Goal: Task Accomplishment & Management: Manage account settings

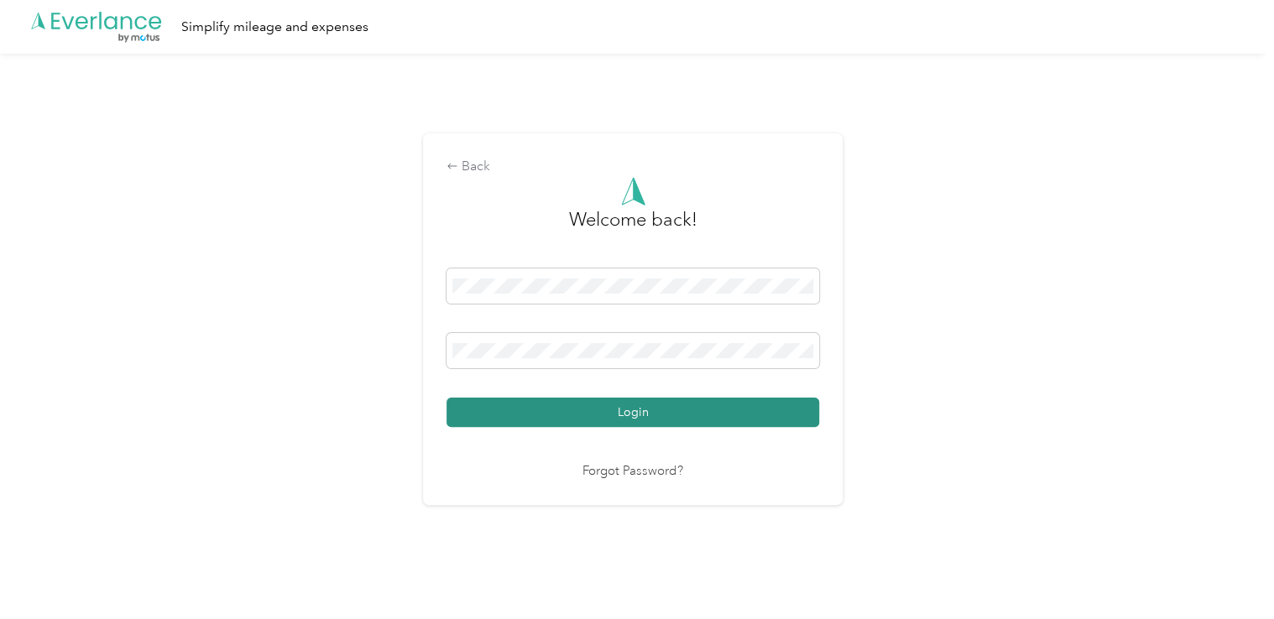
click at [632, 420] on button "Login" at bounding box center [632, 412] width 372 height 29
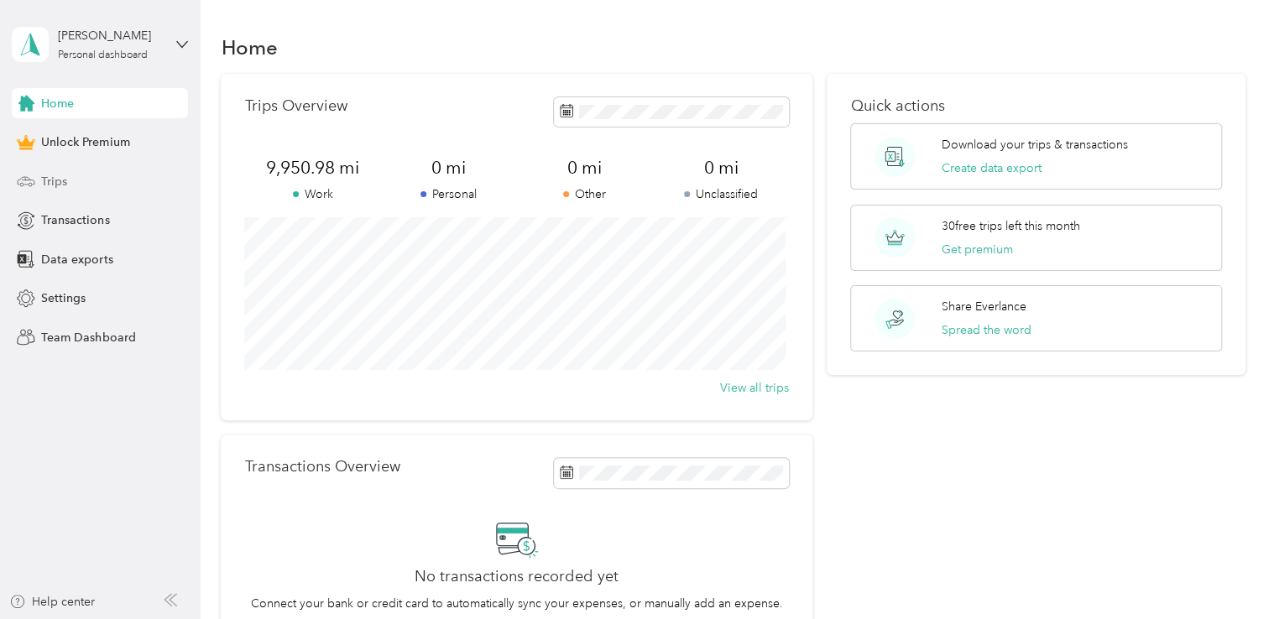
click at [49, 182] on span "Trips" at bounding box center [54, 182] width 26 height 18
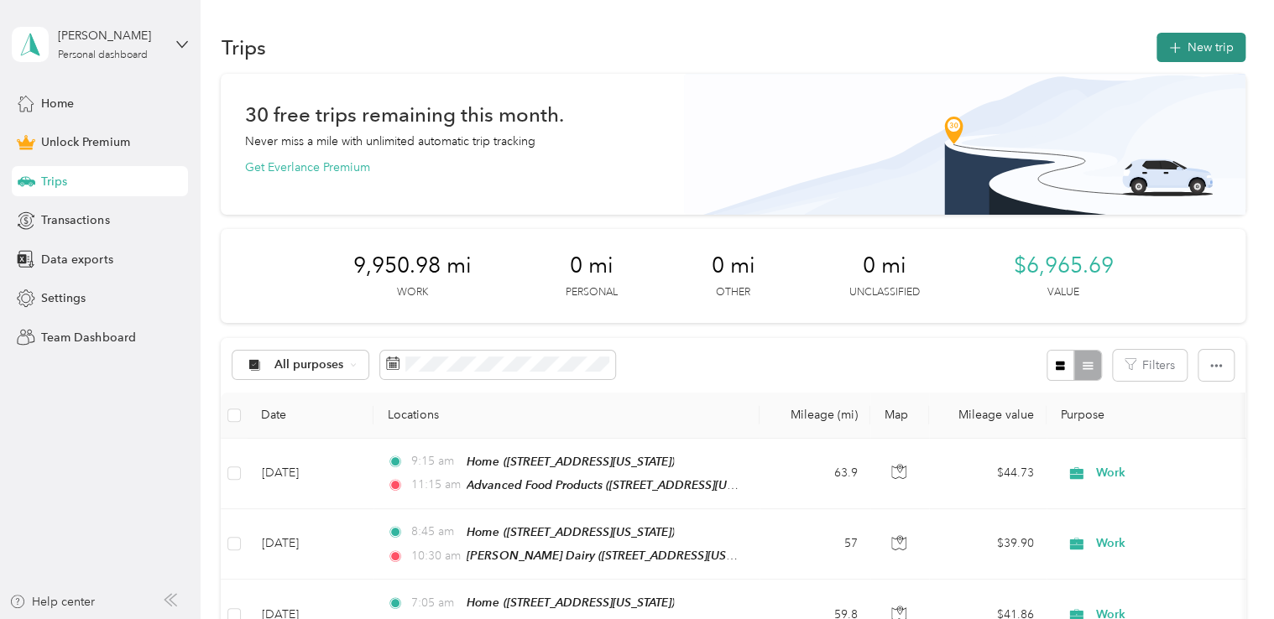
click at [1174, 44] on icon "button" at bounding box center [1173, 48] width 19 height 19
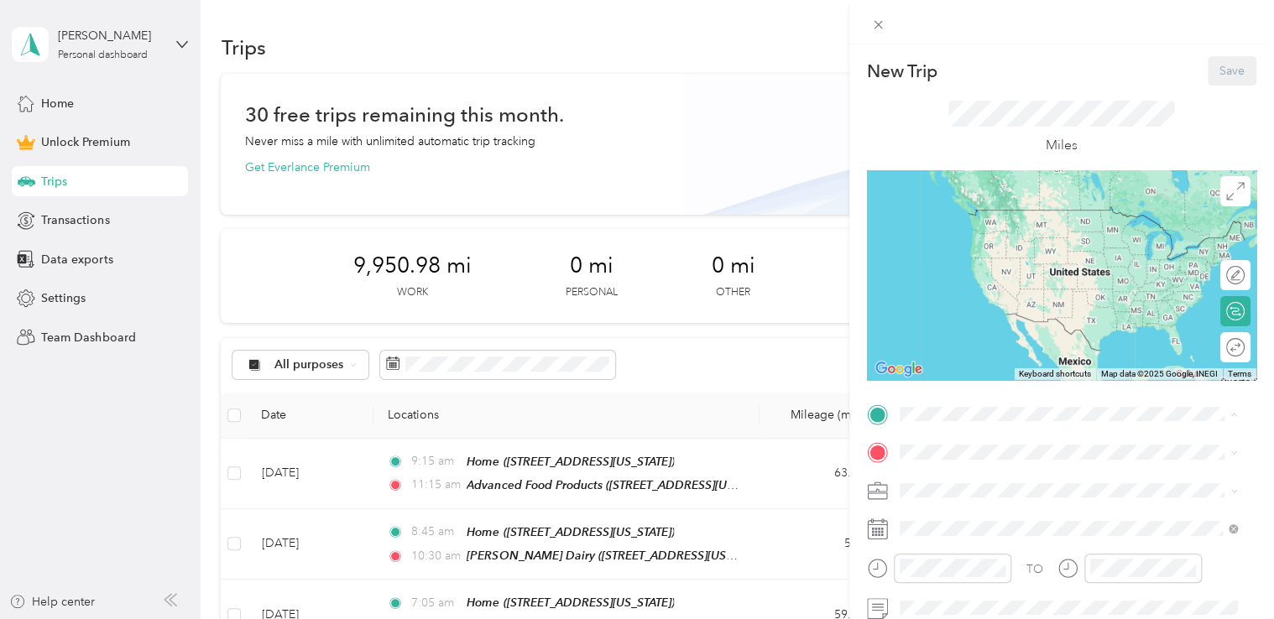
click at [966, 230] on span "[STREET_ADDRESS][US_STATE]" at bounding box center [1014, 234] width 168 height 14
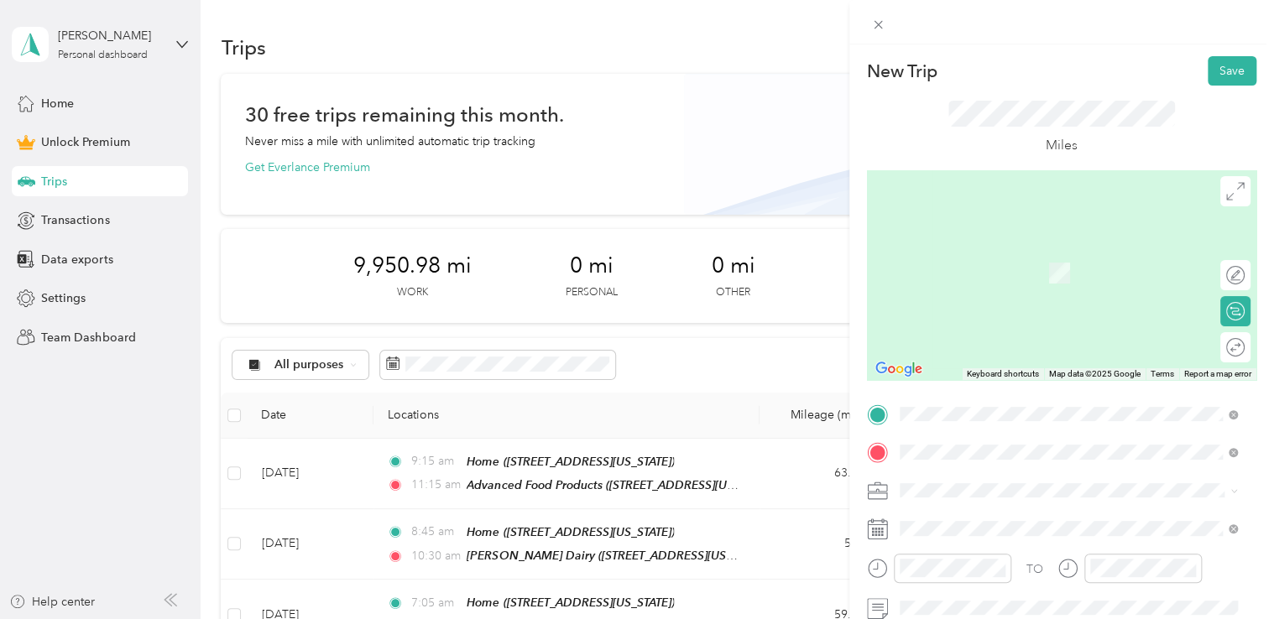
click at [993, 274] on span "[STREET_ADDRESS][PERSON_NAME][US_STATE]" at bounding box center [1060, 273] width 261 height 14
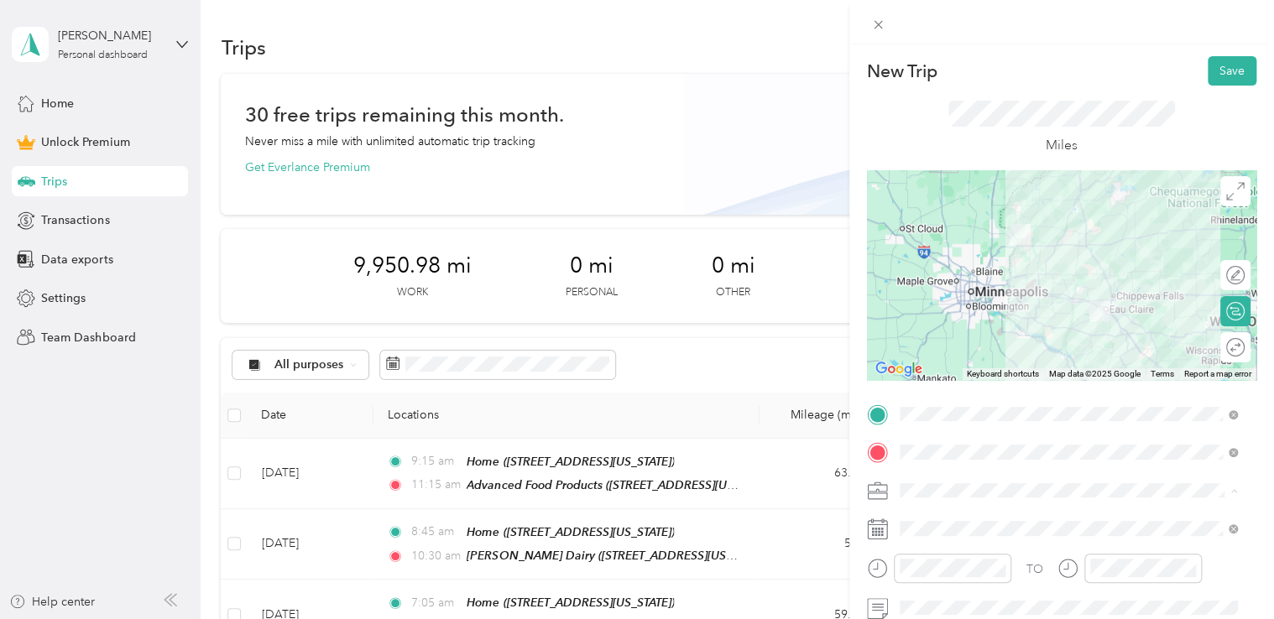
click at [937, 282] on div "Work" at bounding box center [1068, 285] width 326 height 18
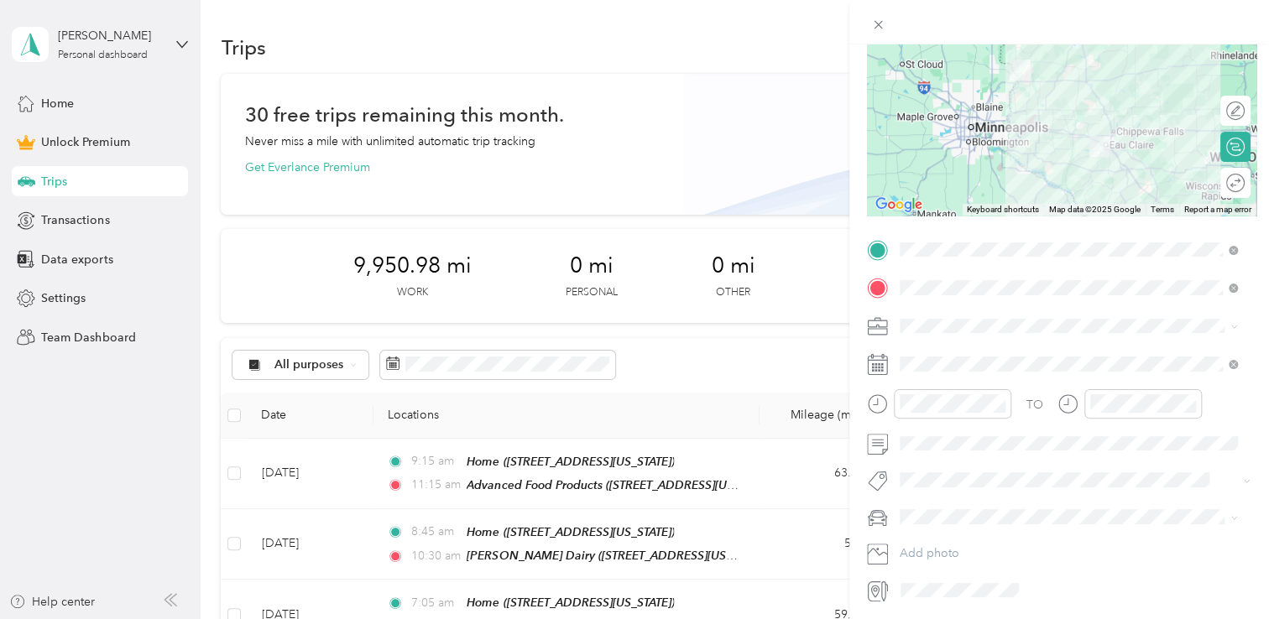
scroll to position [168, 0]
click at [965, 409] on div at bounding box center [951, 400] width 117 height 29
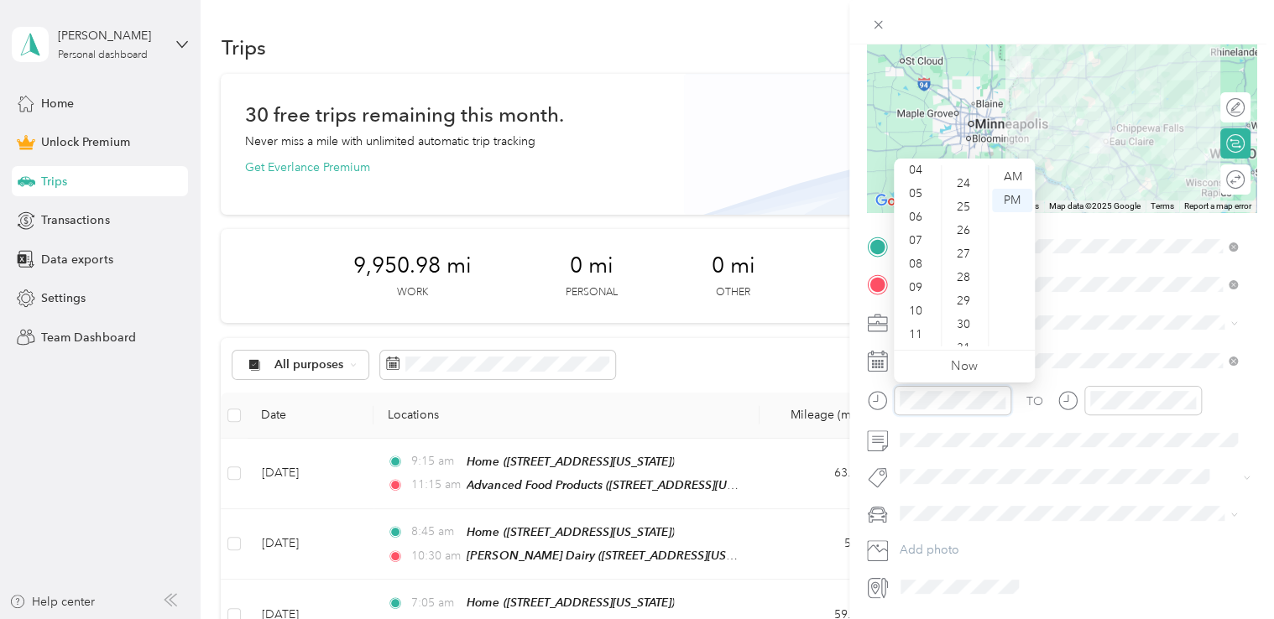
scroll to position [587, 0]
click at [971, 290] on div "30" at bounding box center [965, 294] width 40 height 23
click at [971, 377] on div "34" at bounding box center [965, 388] width 40 height 23
click at [977, 447] on span at bounding box center [1074, 440] width 362 height 27
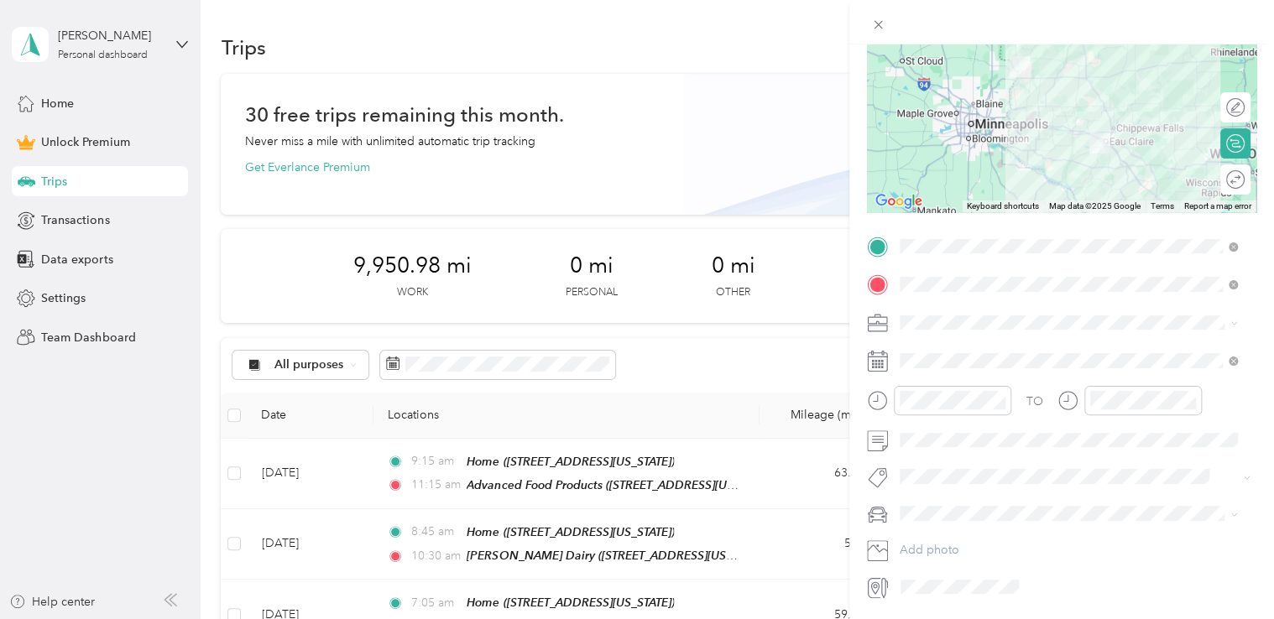
click at [940, 568] on span "Indian Motorcycle Chief Vintage" at bounding box center [990, 572] width 170 height 14
click at [1224, 173] on div "Round trip" at bounding box center [1207, 180] width 76 height 18
click at [1225, 177] on div at bounding box center [1226, 180] width 35 height 18
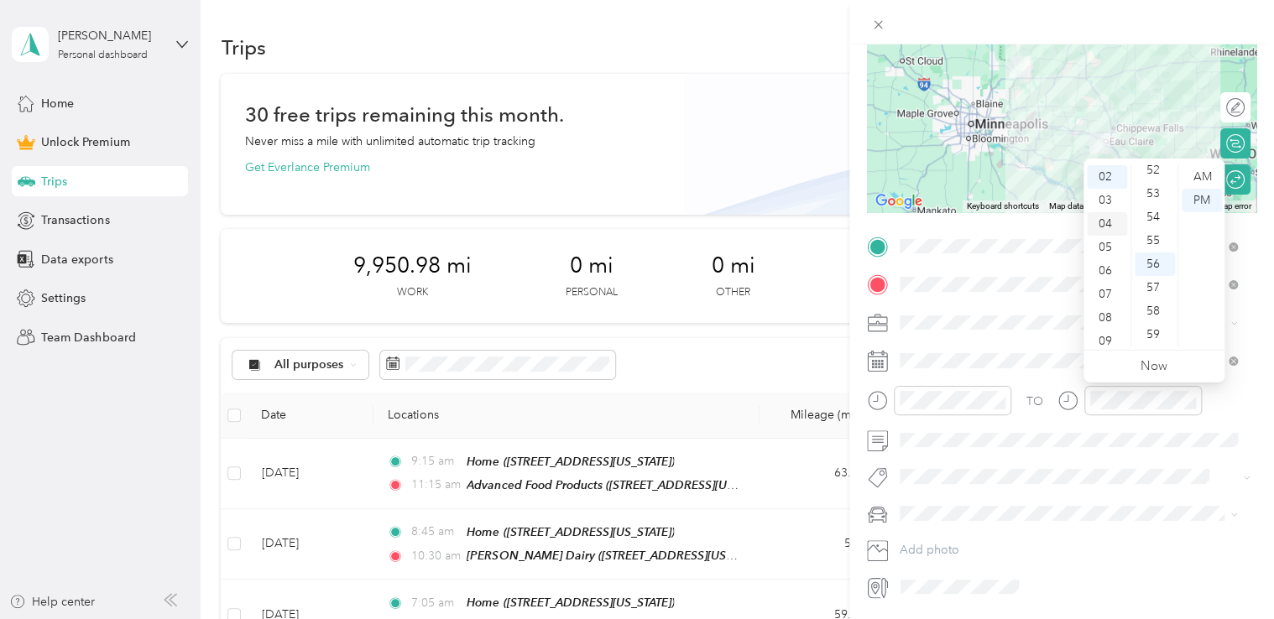
click at [1109, 221] on div "04" at bounding box center [1106, 223] width 40 height 23
click at [1153, 176] on div "38" at bounding box center [1154, 176] width 40 height 23
drag, startPoint x: 1153, startPoint y: 176, endPoint x: 1210, endPoint y: 202, distance: 62.7
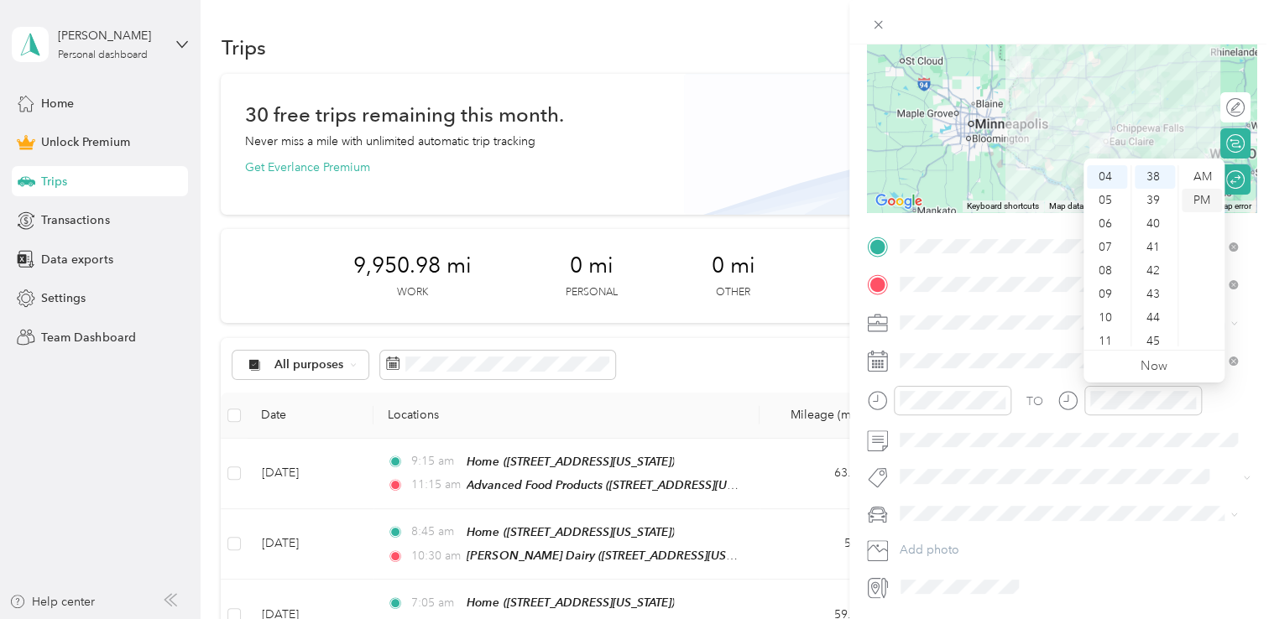
click at [1210, 202] on div "PM" at bounding box center [1201, 200] width 40 height 23
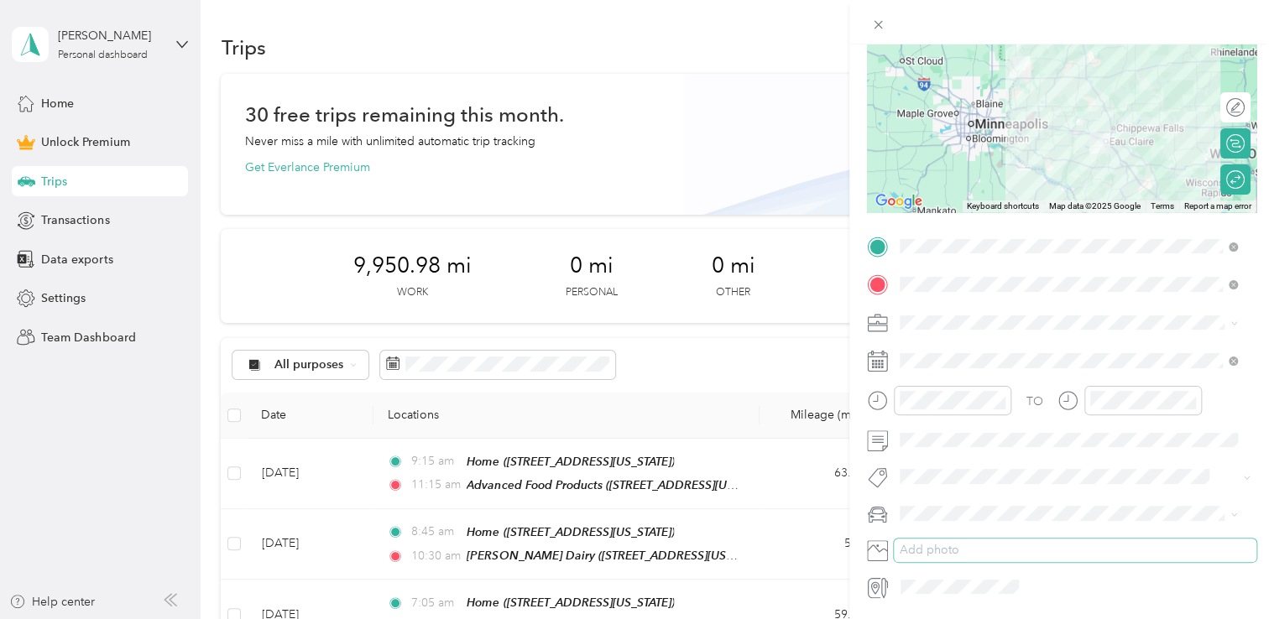
drag, startPoint x: 980, startPoint y: 537, endPoint x: 971, endPoint y: 545, distance: 11.9
drag, startPoint x: 971, startPoint y: 545, endPoint x: 792, endPoint y: 52, distance: 525.0
click at [792, 52] on div "New Trip Save This trip cannot be edited because it is either under review, app…" at bounding box center [637, 309] width 1274 height 619
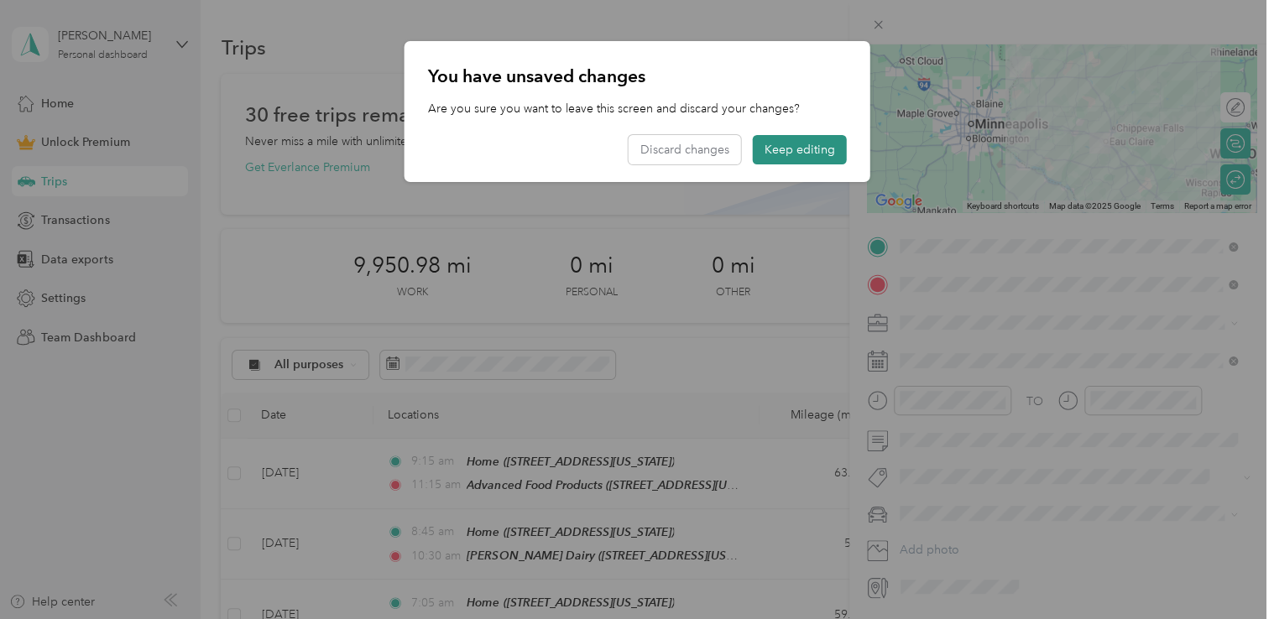
click at [805, 156] on button "Keep editing" at bounding box center [800, 149] width 94 height 29
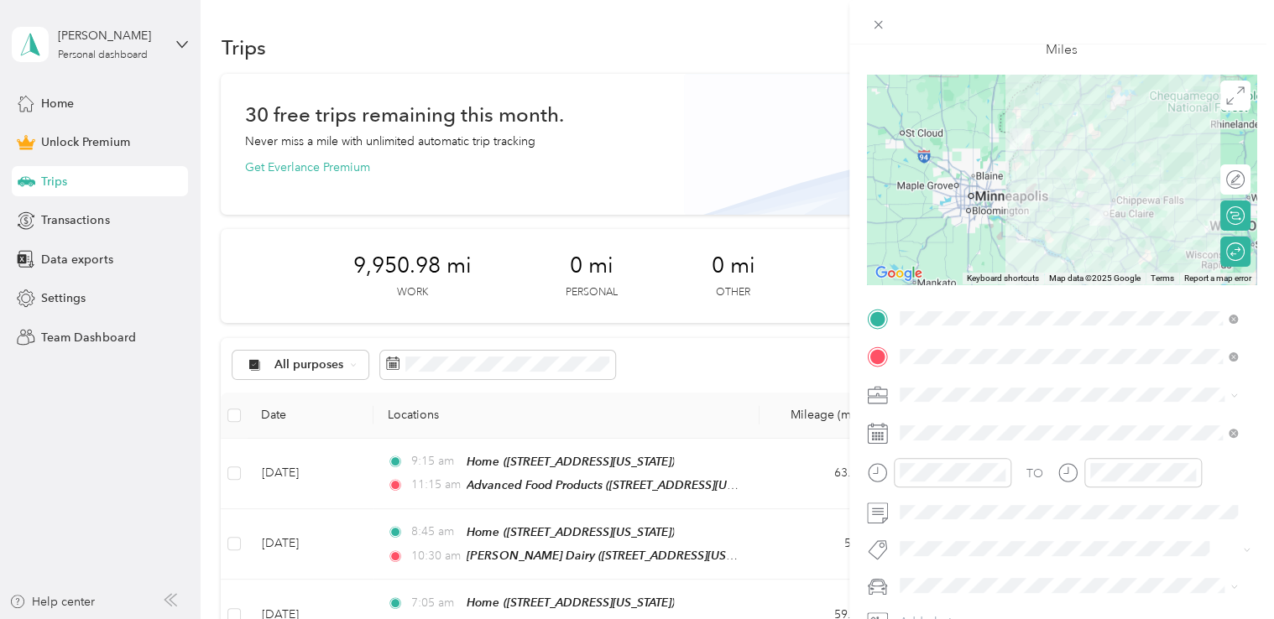
scroll to position [0, 0]
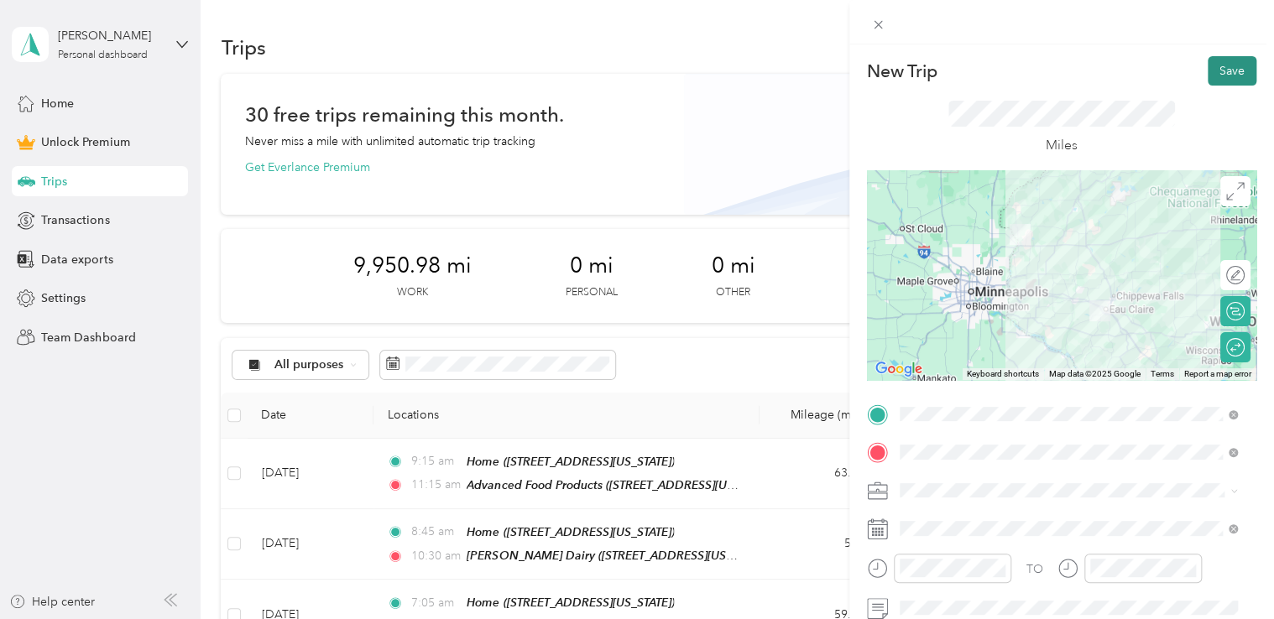
click at [1235, 61] on button "Save" at bounding box center [1231, 70] width 49 height 29
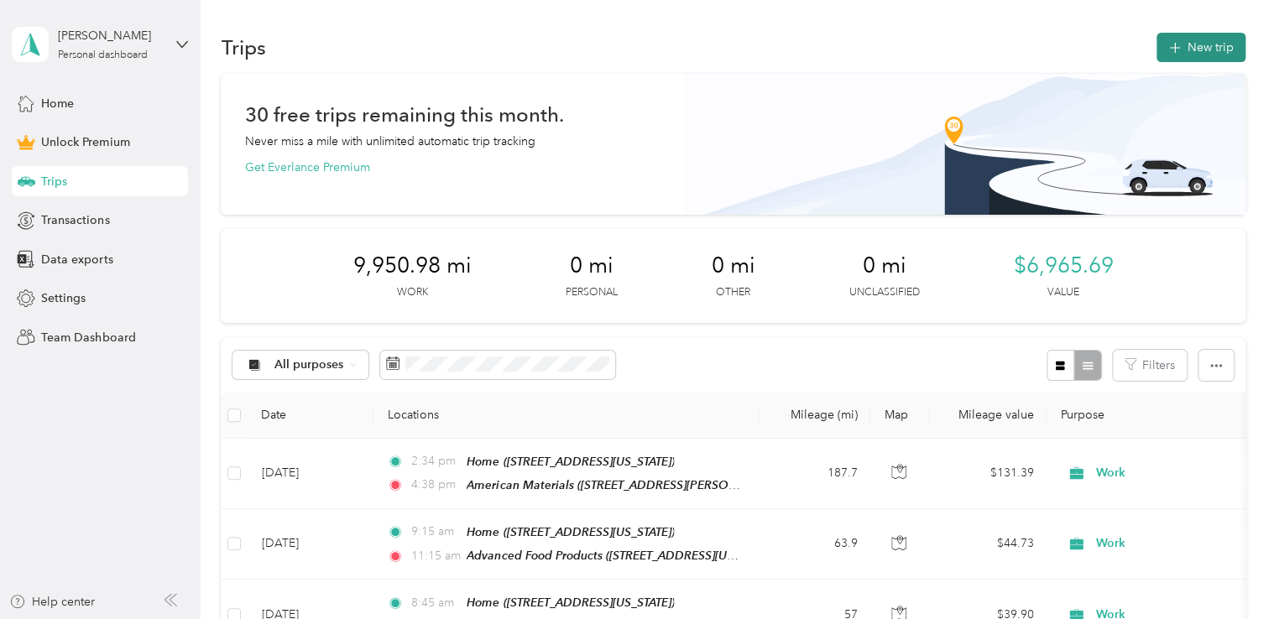
click at [1198, 57] on button "New trip" at bounding box center [1200, 47] width 89 height 29
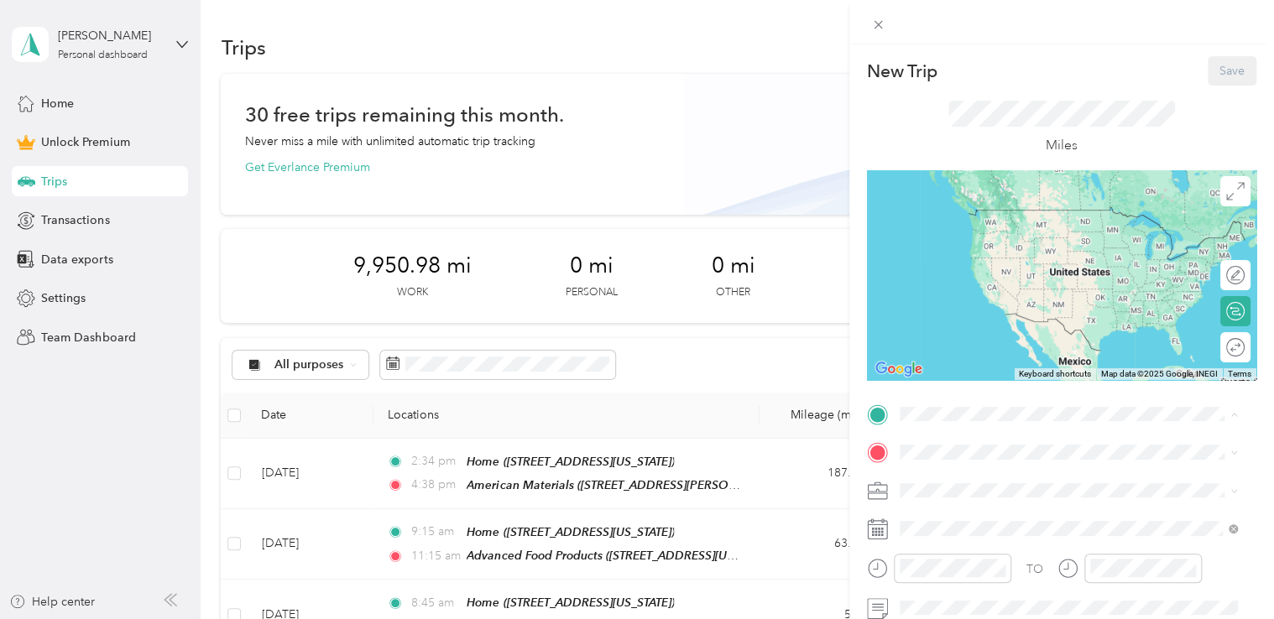
click at [963, 216] on div "Home" at bounding box center [1014, 215] width 168 height 15
click at [963, 216] on div "Home [STREET_ADDRESS][US_STATE]" at bounding box center [1014, 225] width 168 height 35
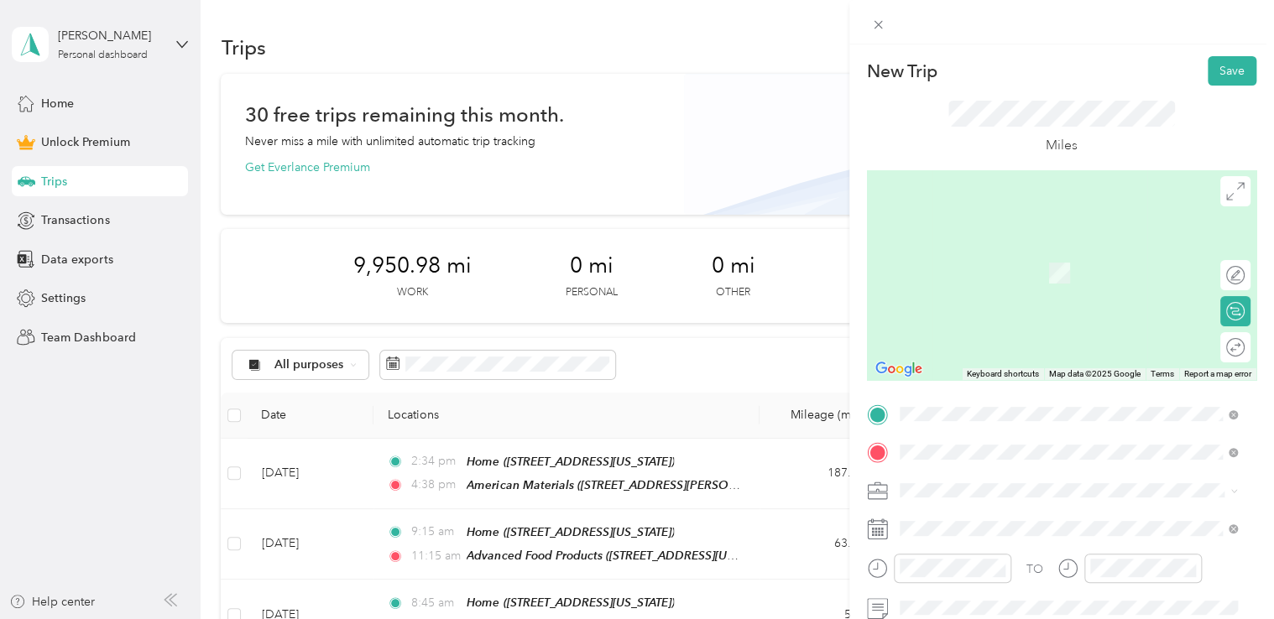
click at [977, 385] on strong "Monarch Paving [GEOGRAPHIC_DATA]" at bounding box center [1038, 377] width 217 height 15
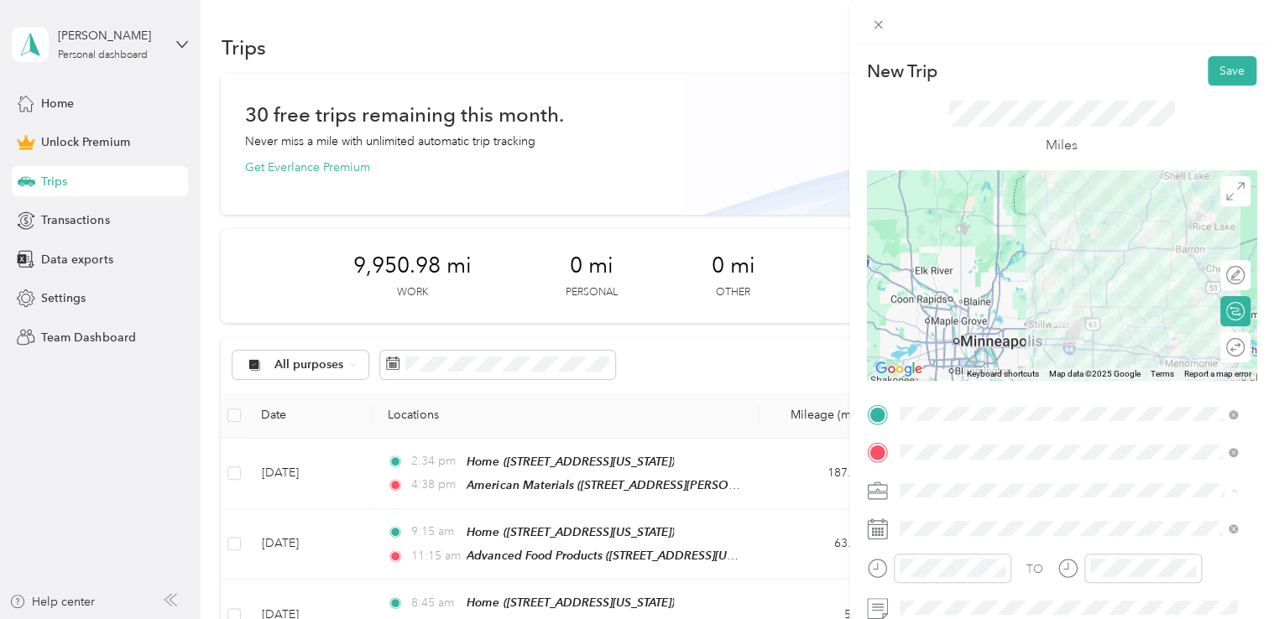
click at [919, 276] on div "Work" at bounding box center [1068, 285] width 326 height 18
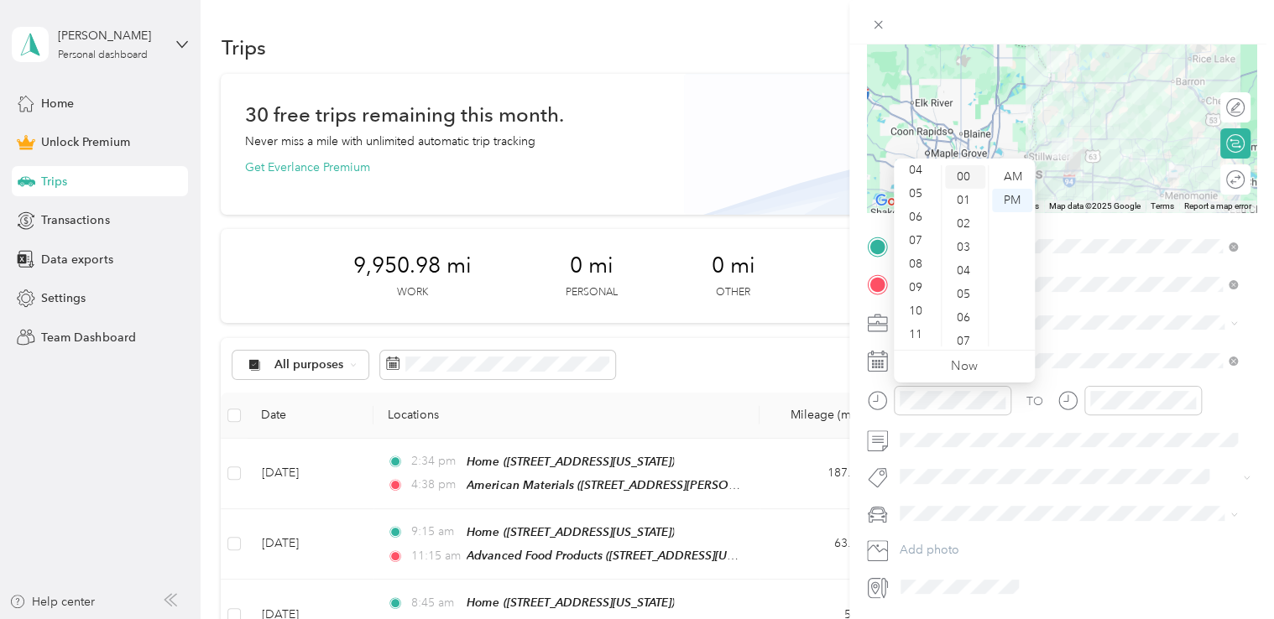
click at [969, 180] on div "00" at bounding box center [965, 176] width 40 height 23
click at [1005, 180] on div "AM" at bounding box center [1012, 176] width 40 height 23
click at [923, 335] on div "11" at bounding box center [917, 334] width 40 height 23
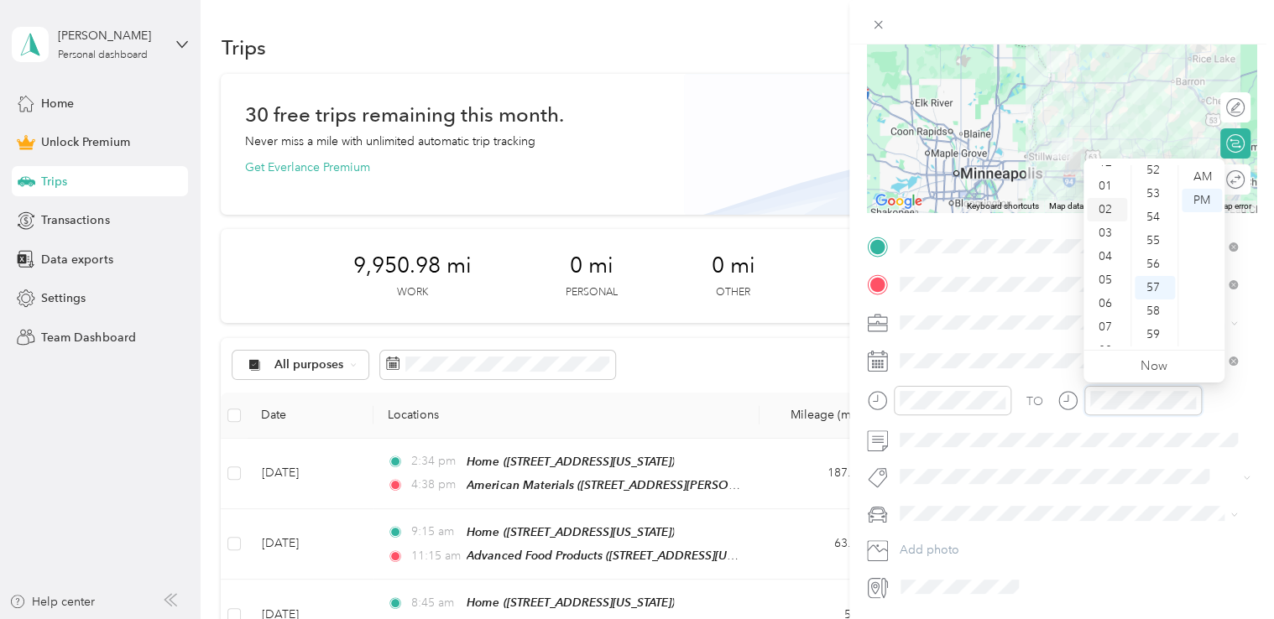
scroll to position [0, 0]
click at [1102, 185] on div "12" at bounding box center [1106, 176] width 40 height 23
click at [1152, 177] on div "00" at bounding box center [1154, 176] width 40 height 23
click at [1205, 198] on div "PM" at bounding box center [1201, 200] width 40 height 23
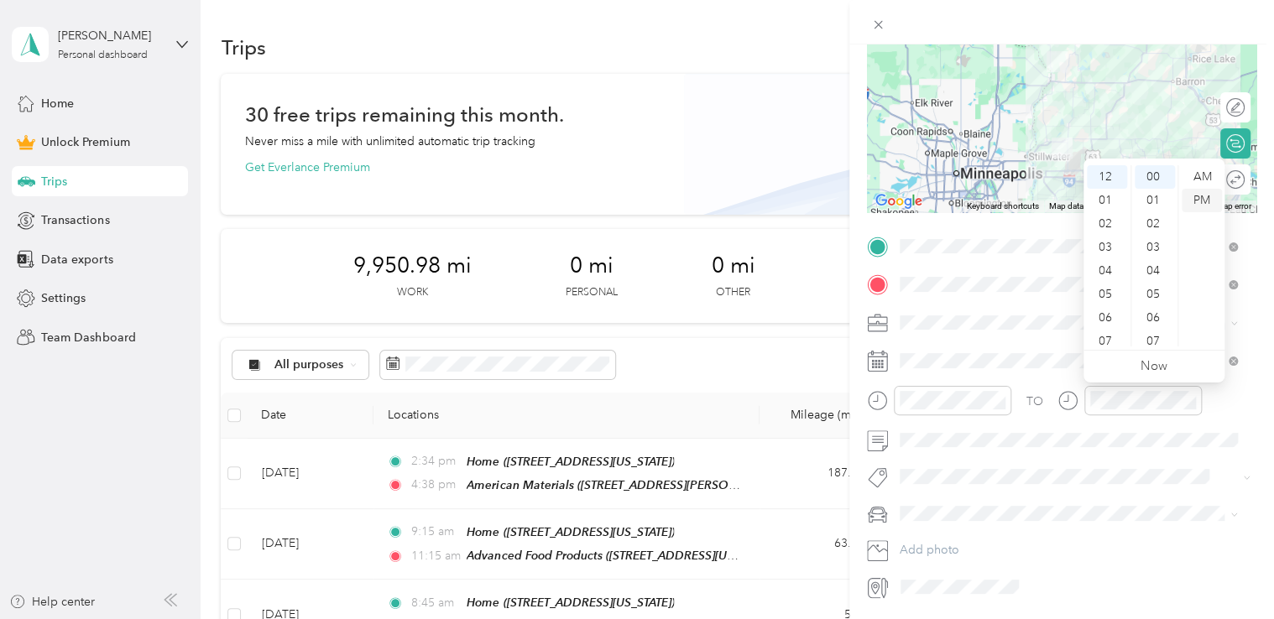
click at [1199, 209] on div "PM" at bounding box center [1201, 200] width 40 height 23
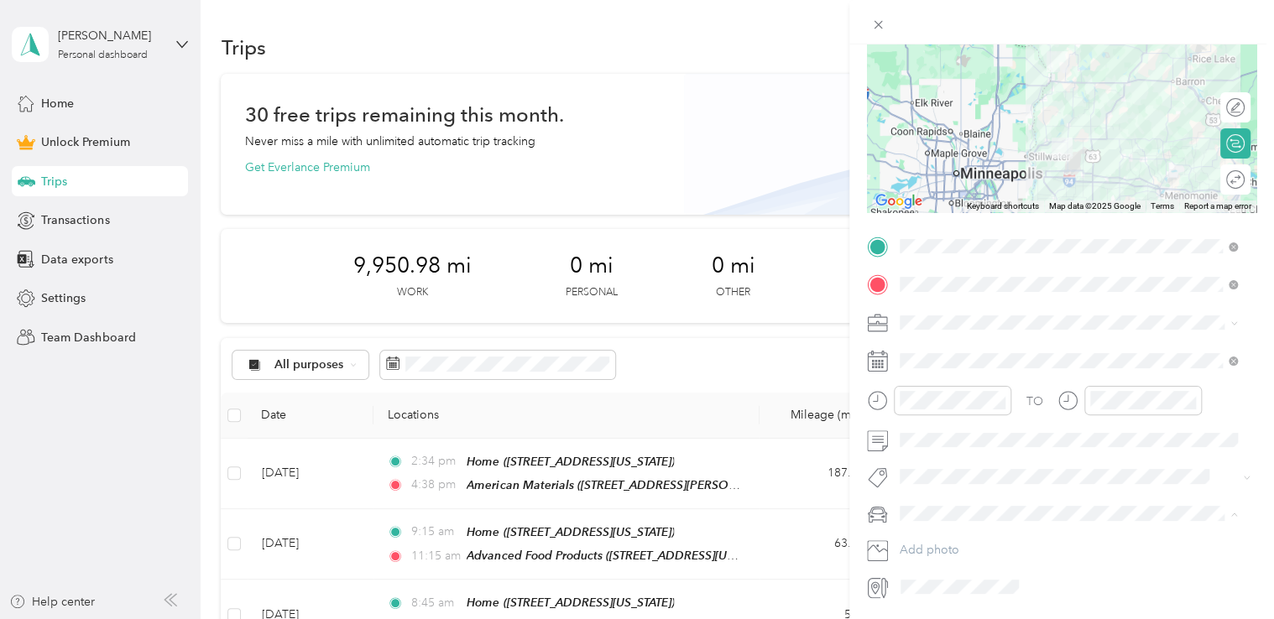
click at [977, 598] on span "Jeep Trailhawk" at bounding box center [944, 602] width 78 height 14
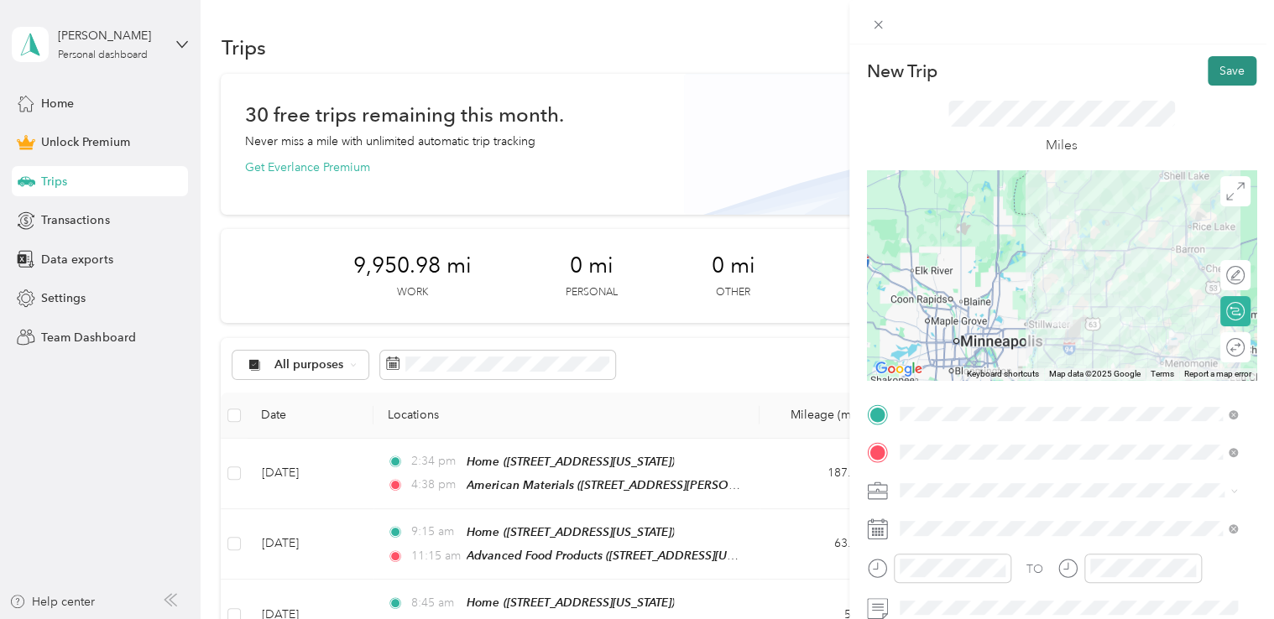
click at [1232, 73] on button "Save" at bounding box center [1231, 70] width 49 height 29
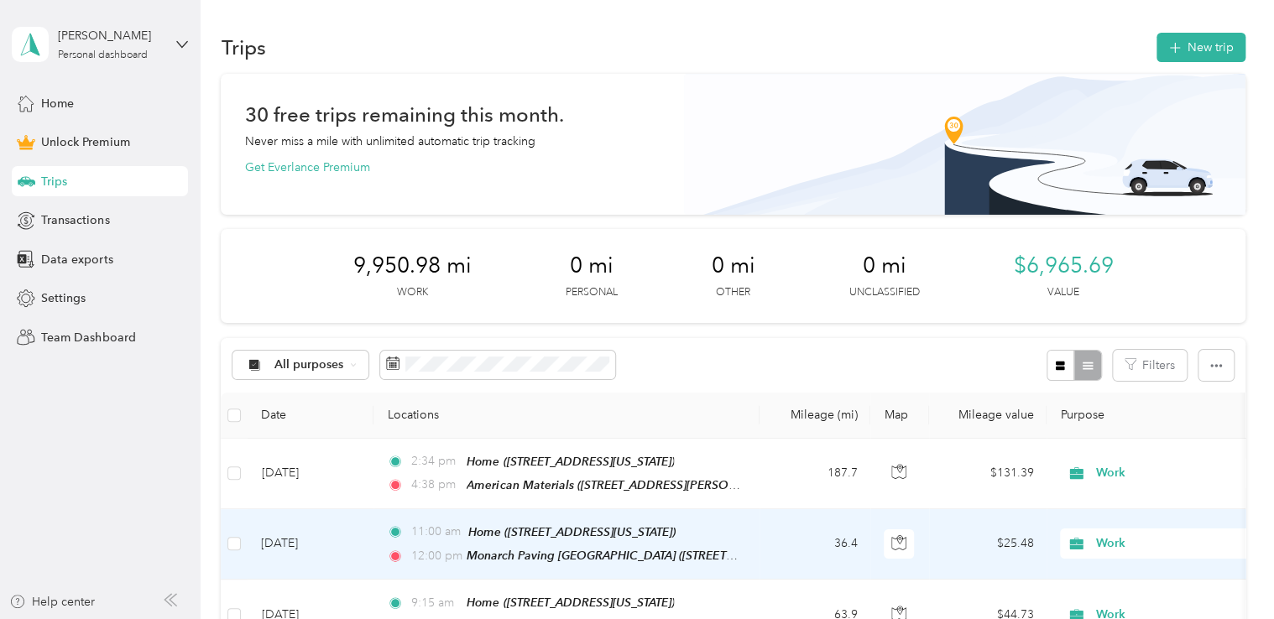
click at [286, 538] on td "[DATE]" at bounding box center [310, 544] width 126 height 70
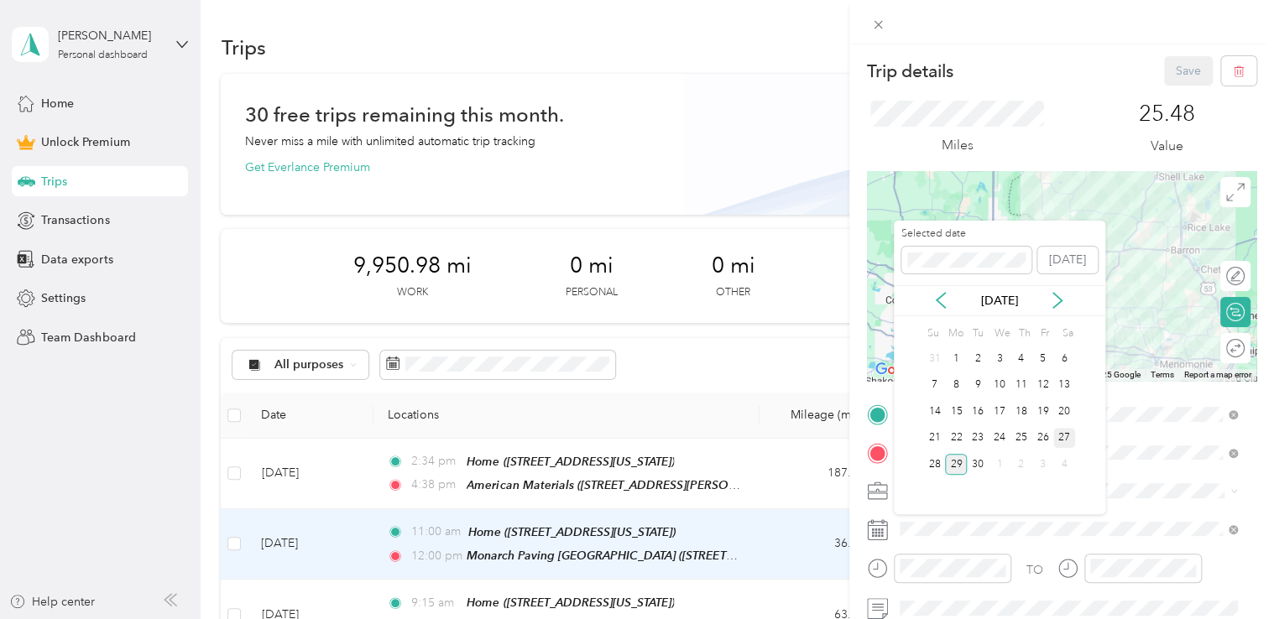
click at [1063, 442] on div "27" at bounding box center [1064, 438] width 22 height 21
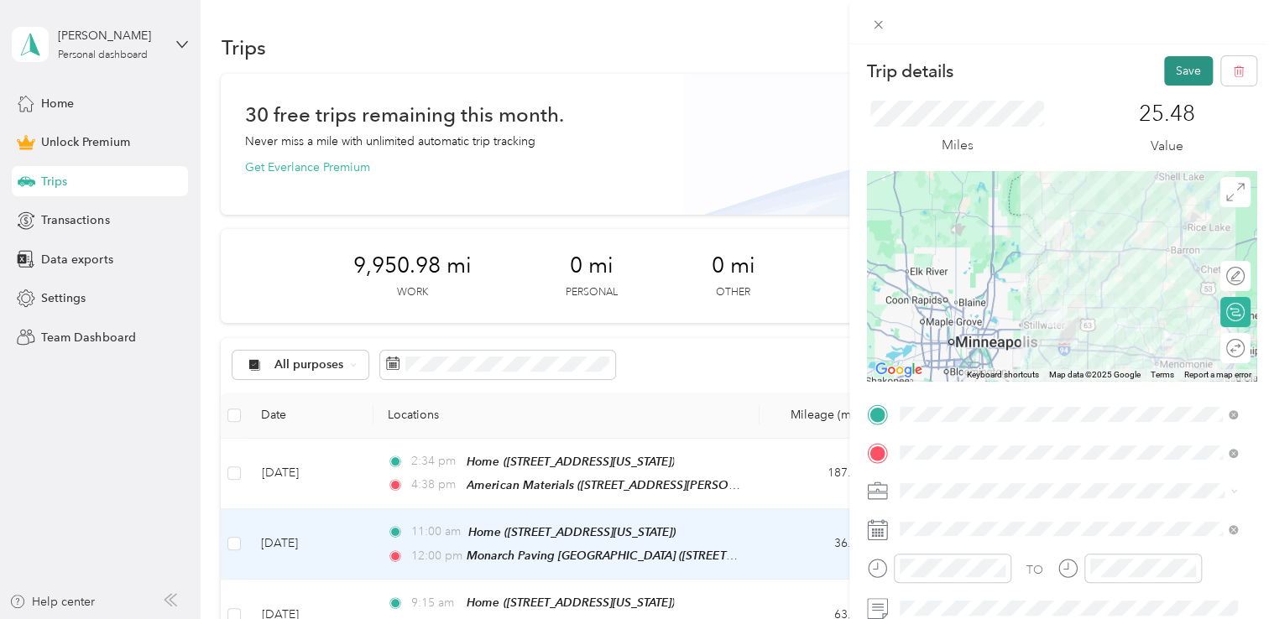
click at [1167, 62] on button "Save" at bounding box center [1188, 70] width 49 height 29
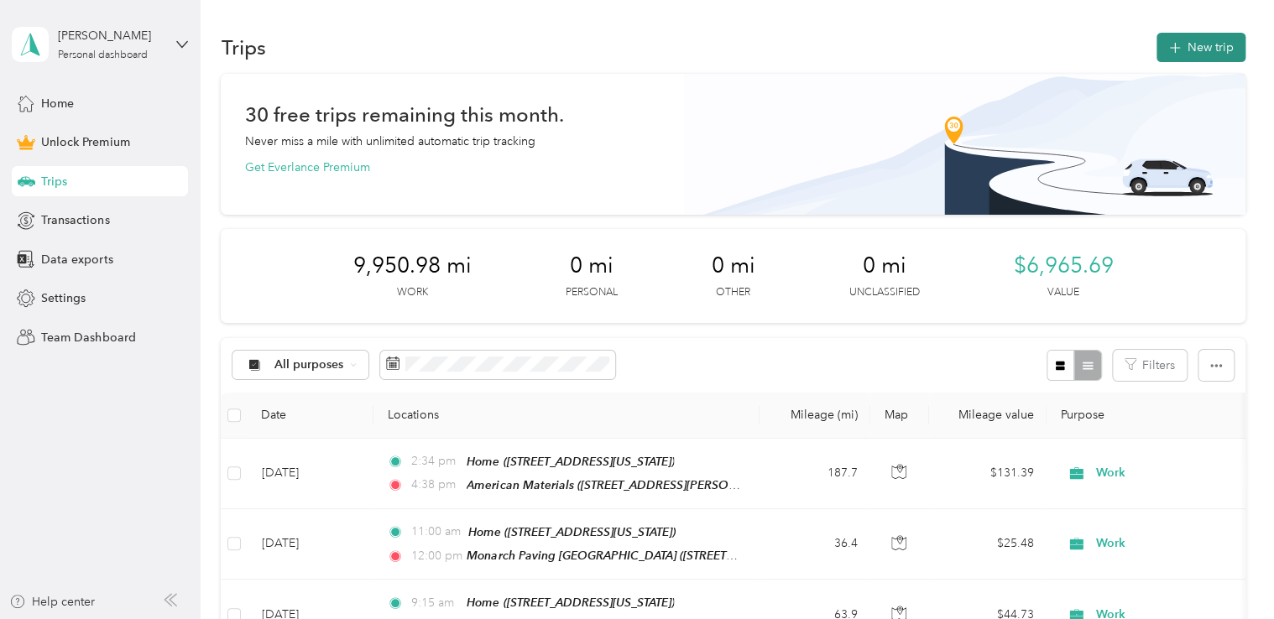
click at [1186, 50] on button "New trip" at bounding box center [1200, 47] width 89 height 29
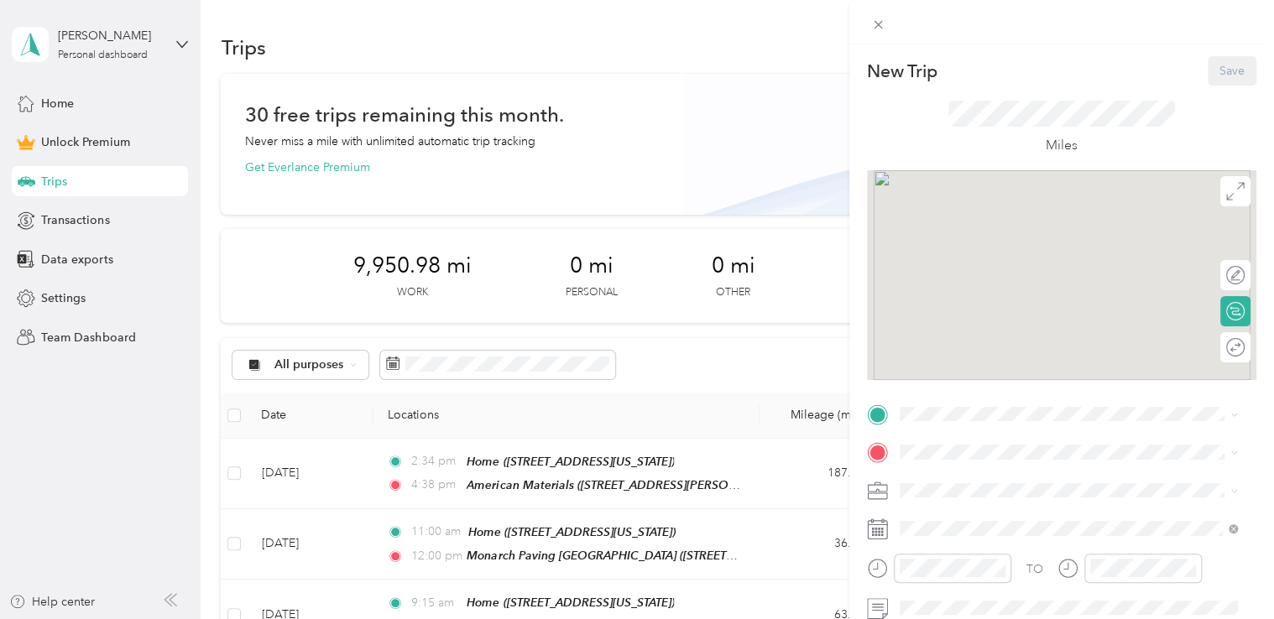
click at [735, 85] on div "New Trip Save This trip cannot be edited because it is either under review, app…" at bounding box center [637, 309] width 1274 height 619
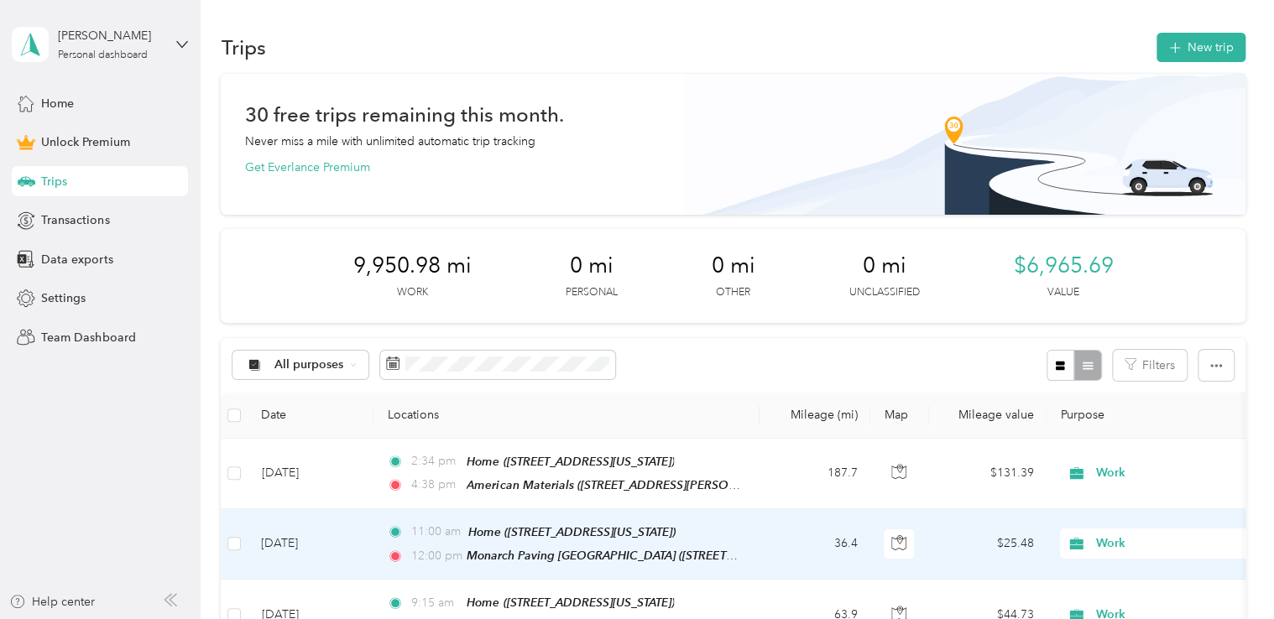
click at [342, 532] on td "[DATE]" at bounding box center [310, 544] width 126 height 70
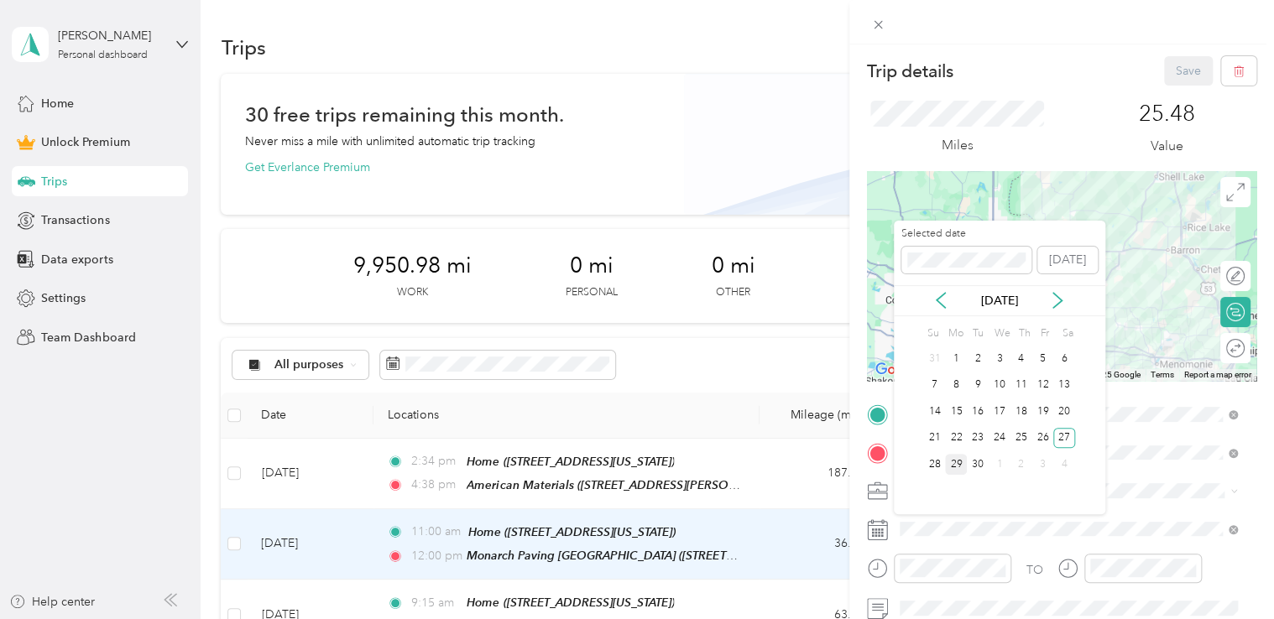
click at [950, 463] on div "29" at bounding box center [956, 464] width 22 height 21
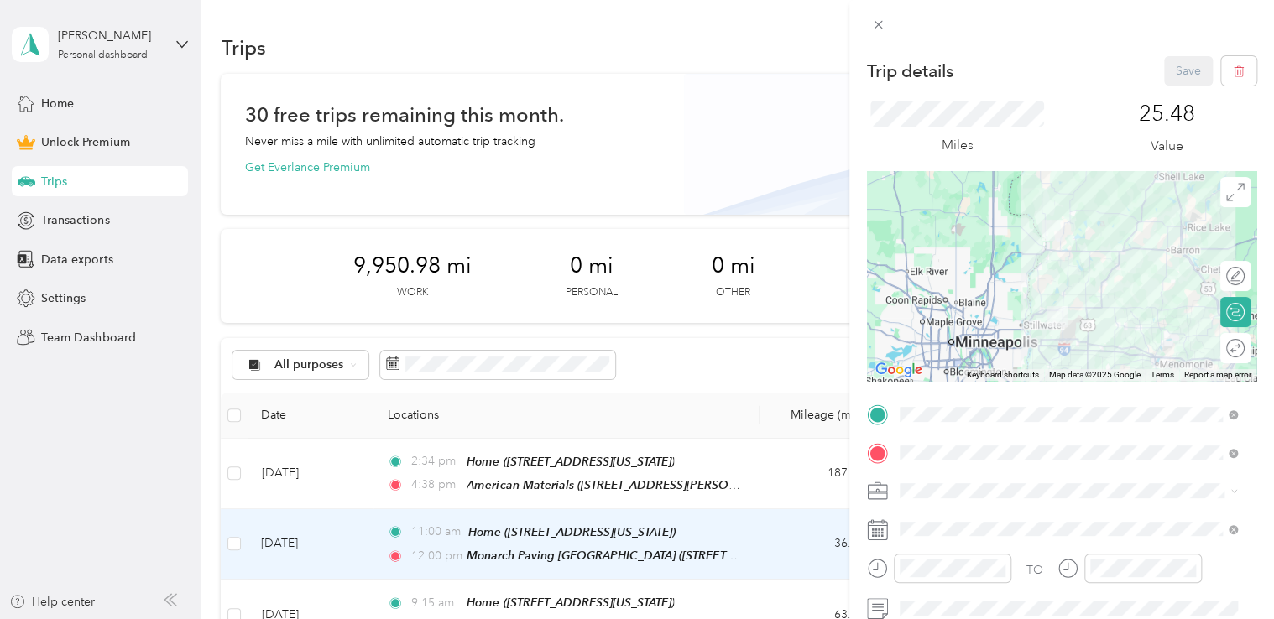
click at [950, 463] on div "29" at bounding box center [956, 464] width 22 height 21
click at [1169, 64] on button "Save" at bounding box center [1188, 70] width 49 height 29
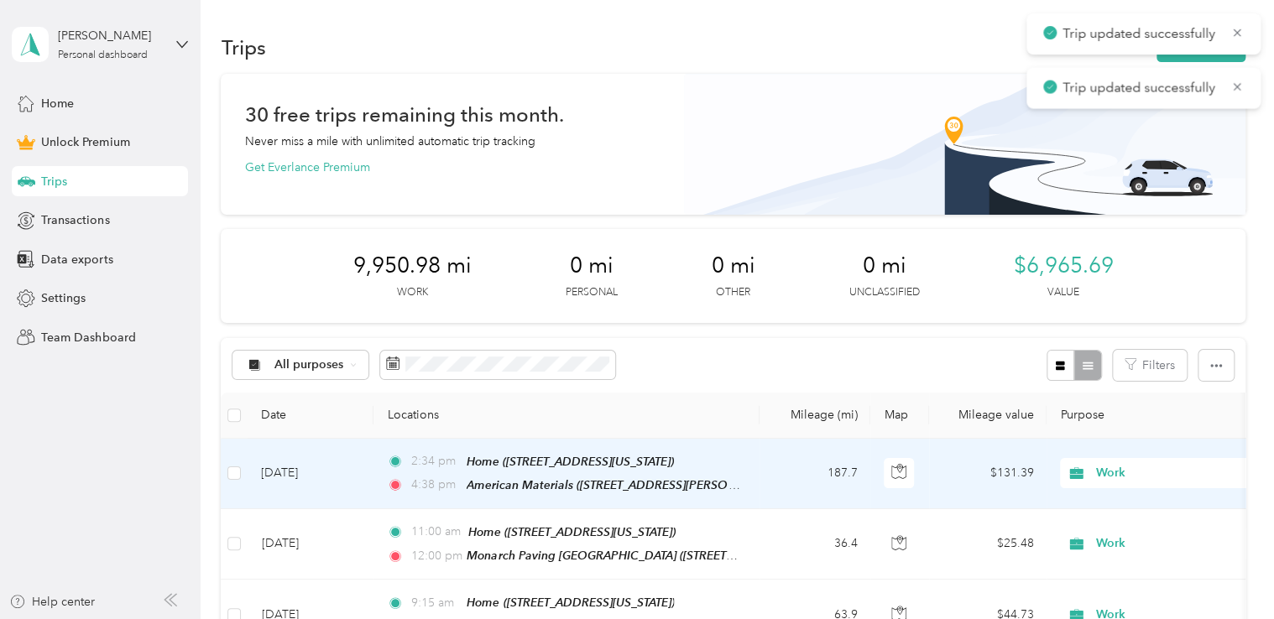
click at [339, 467] on td "[DATE]" at bounding box center [310, 474] width 126 height 70
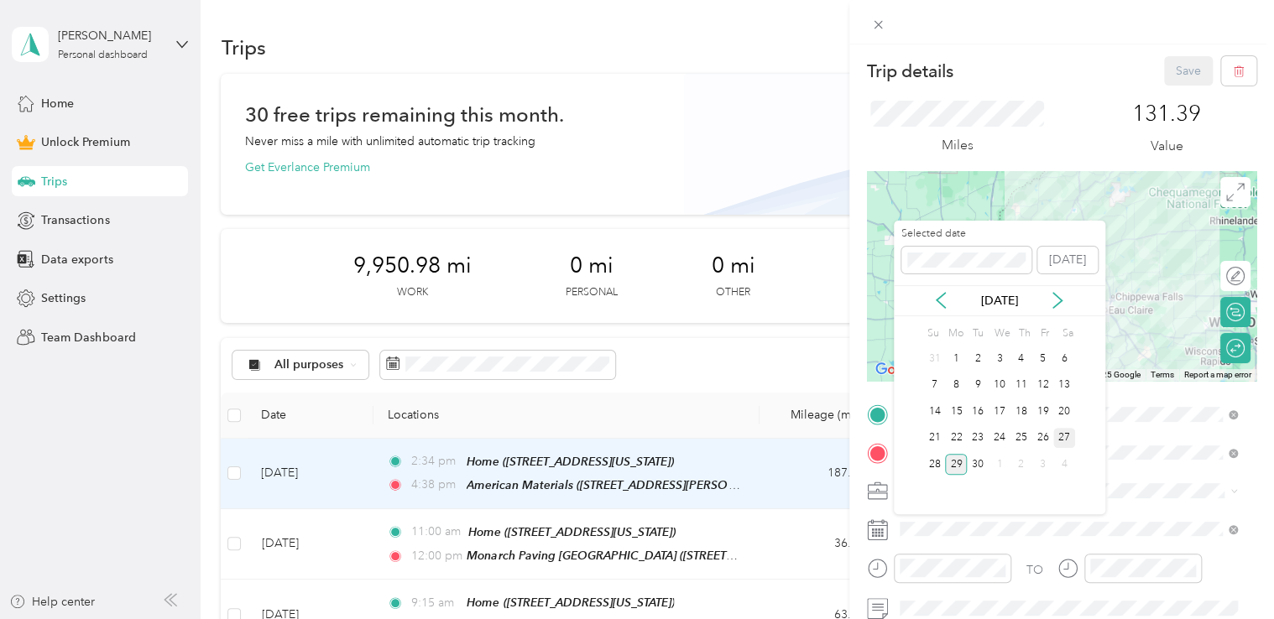
click at [1064, 440] on div "27" at bounding box center [1064, 438] width 22 height 21
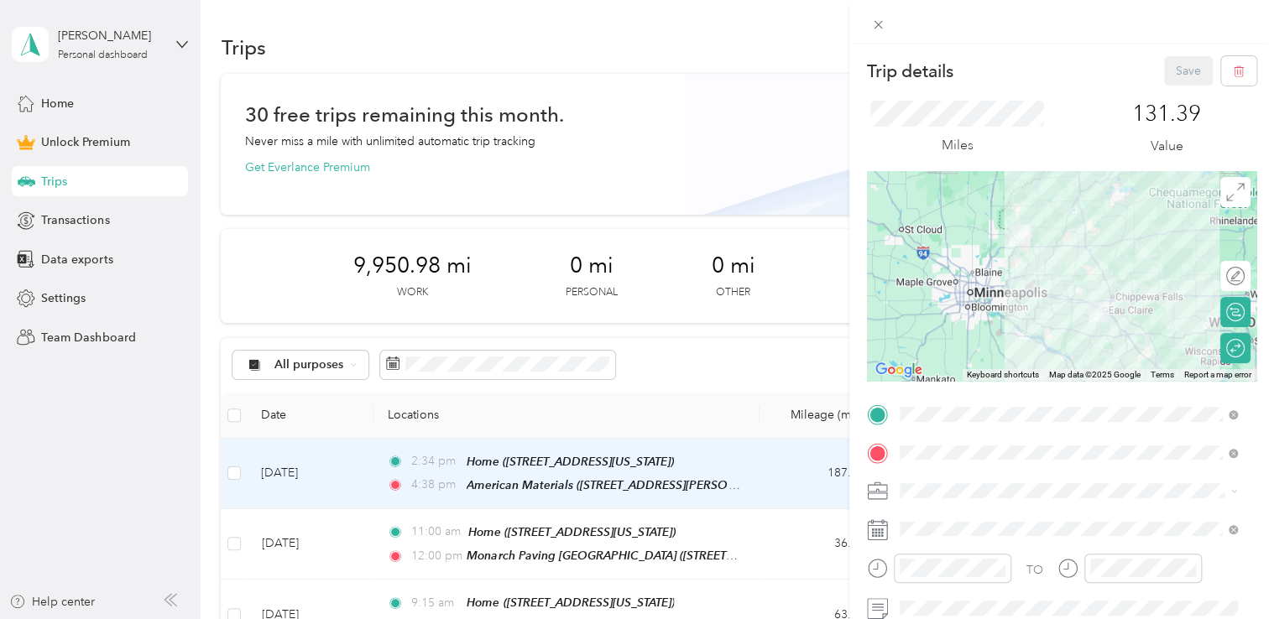
click at [1064, 440] on div "27" at bounding box center [1064, 438] width 22 height 21
click at [1183, 59] on button "Save" at bounding box center [1188, 70] width 49 height 29
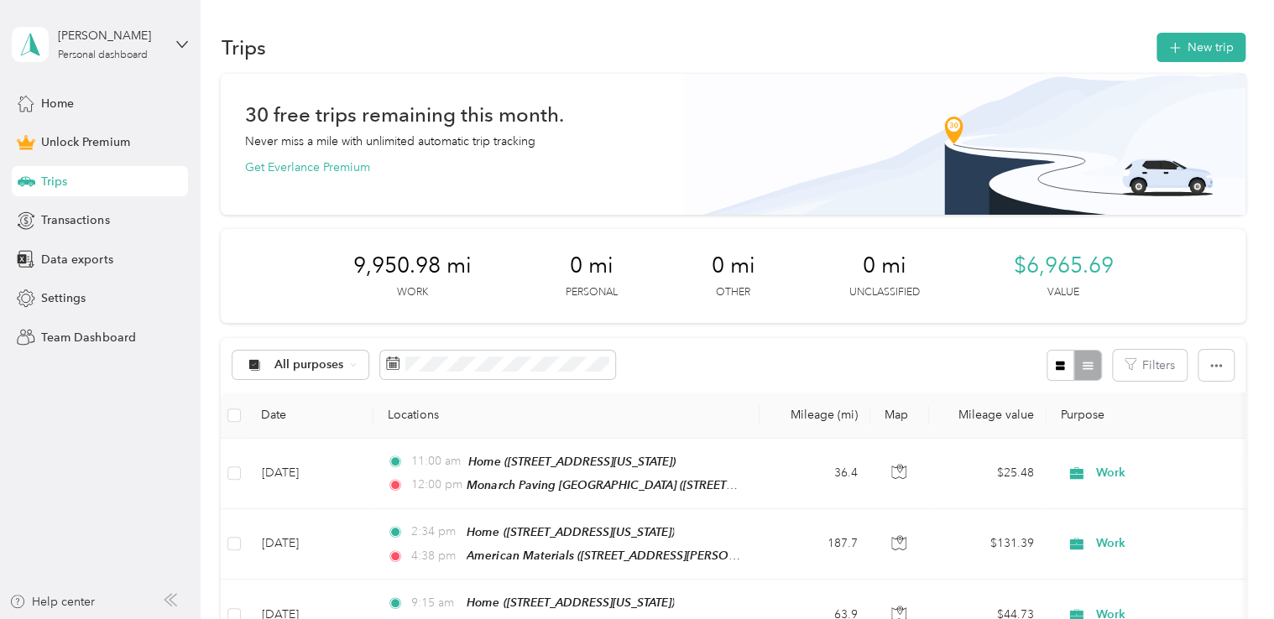
click at [1183, 59] on button "New trip" at bounding box center [1200, 47] width 89 height 29
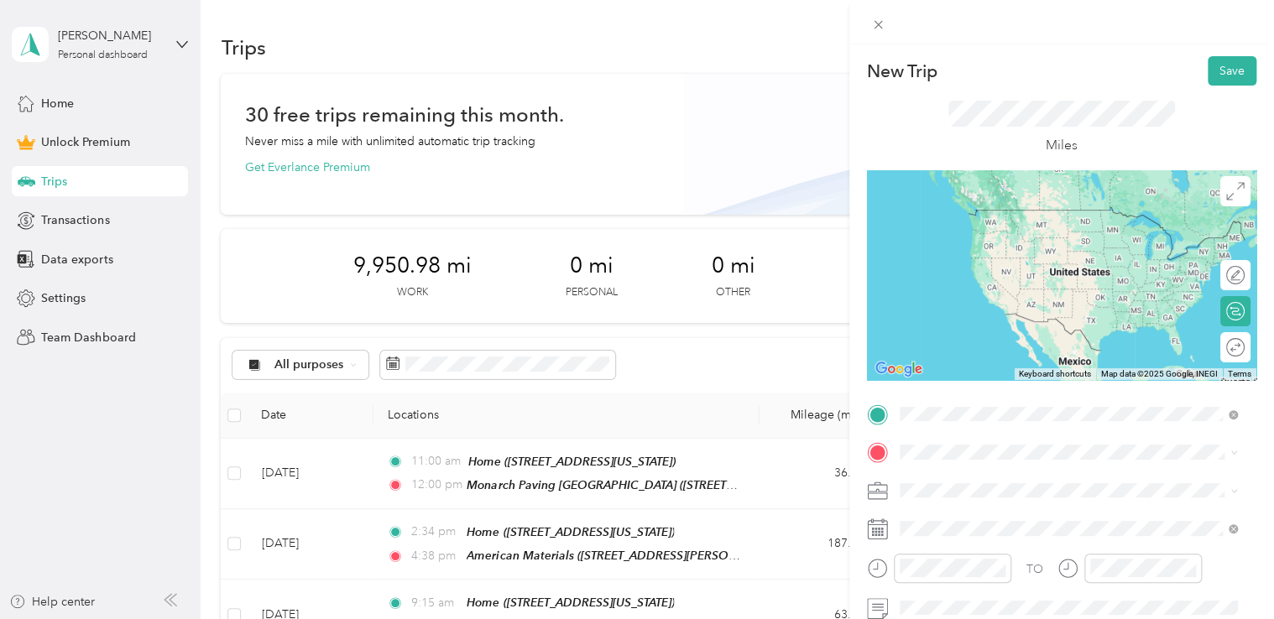
click at [1028, 346] on strong "Monarch Paving [GEOGRAPHIC_DATA]" at bounding box center [1038, 338] width 217 height 15
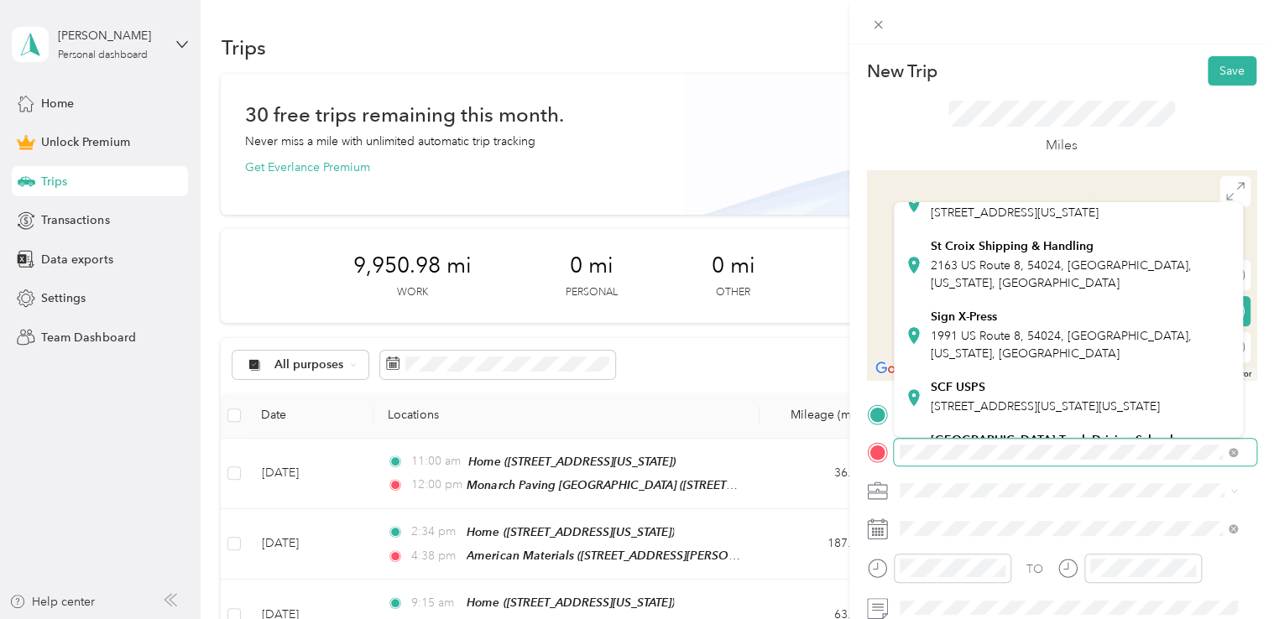
scroll to position [252, 0]
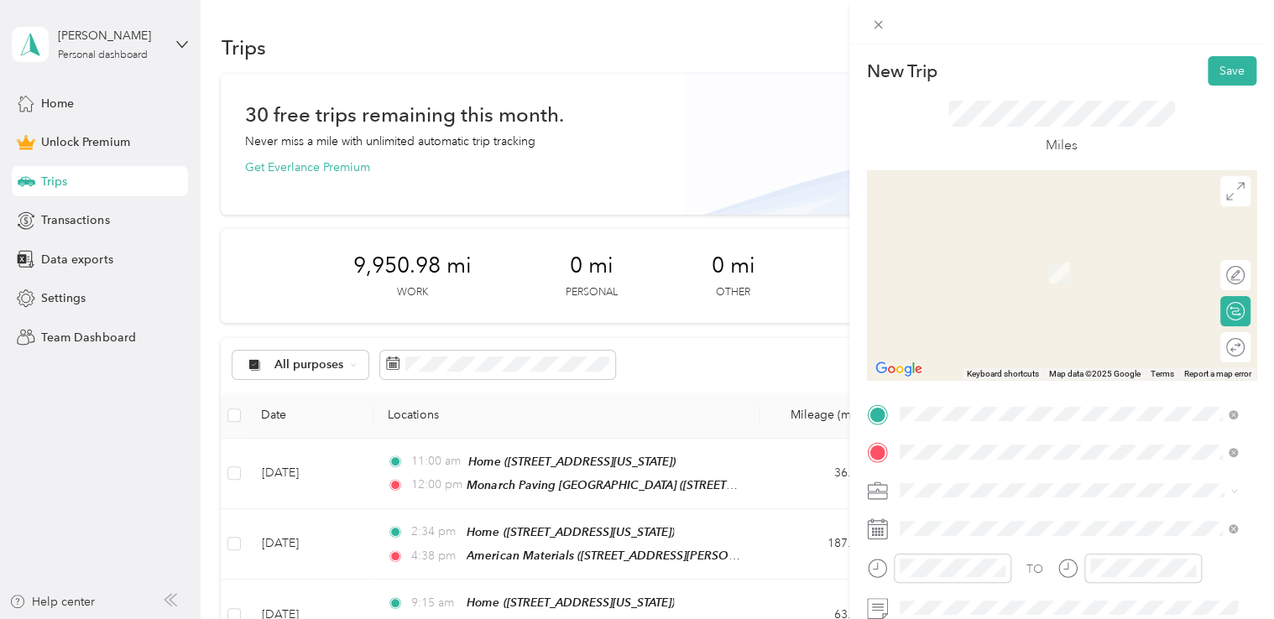
click at [1005, 277] on div "St Croix Shipping & Handling [STREET_ADDRESS][US_STATE]" at bounding box center [1080, 250] width 300 height 53
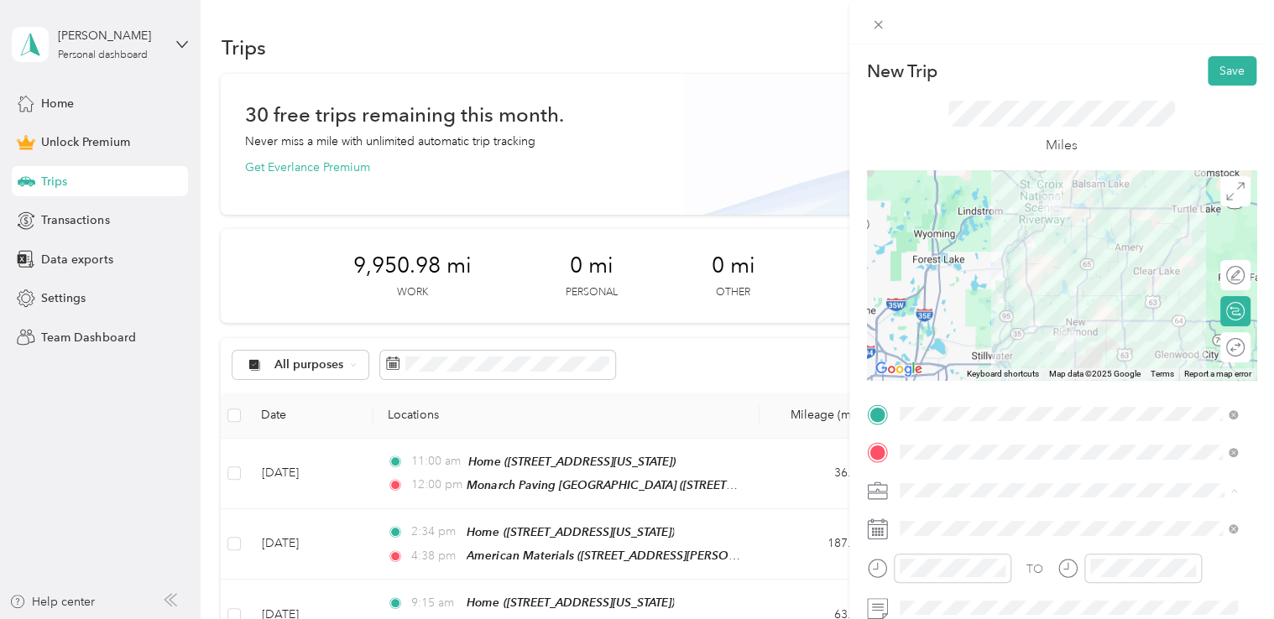
click at [938, 295] on li "Work" at bounding box center [1068, 284] width 350 height 29
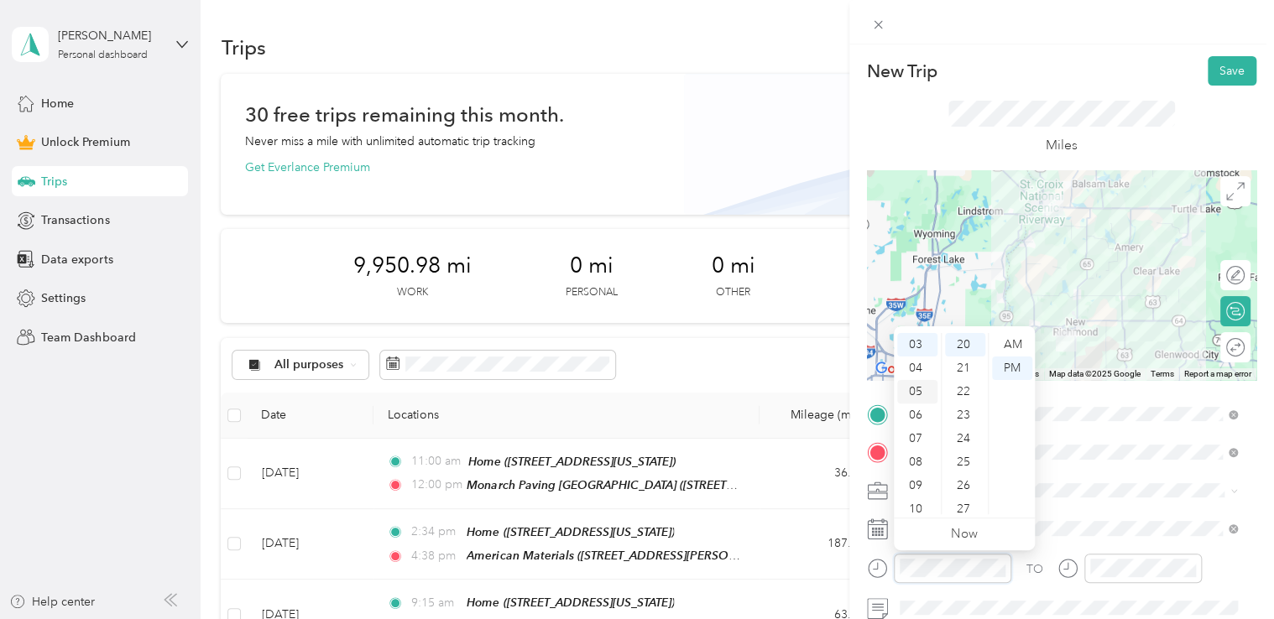
scroll to position [0, 0]
click at [914, 338] on div "12" at bounding box center [917, 344] width 40 height 23
click at [1013, 360] on div "PM" at bounding box center [1012, 368] width 40 height 23
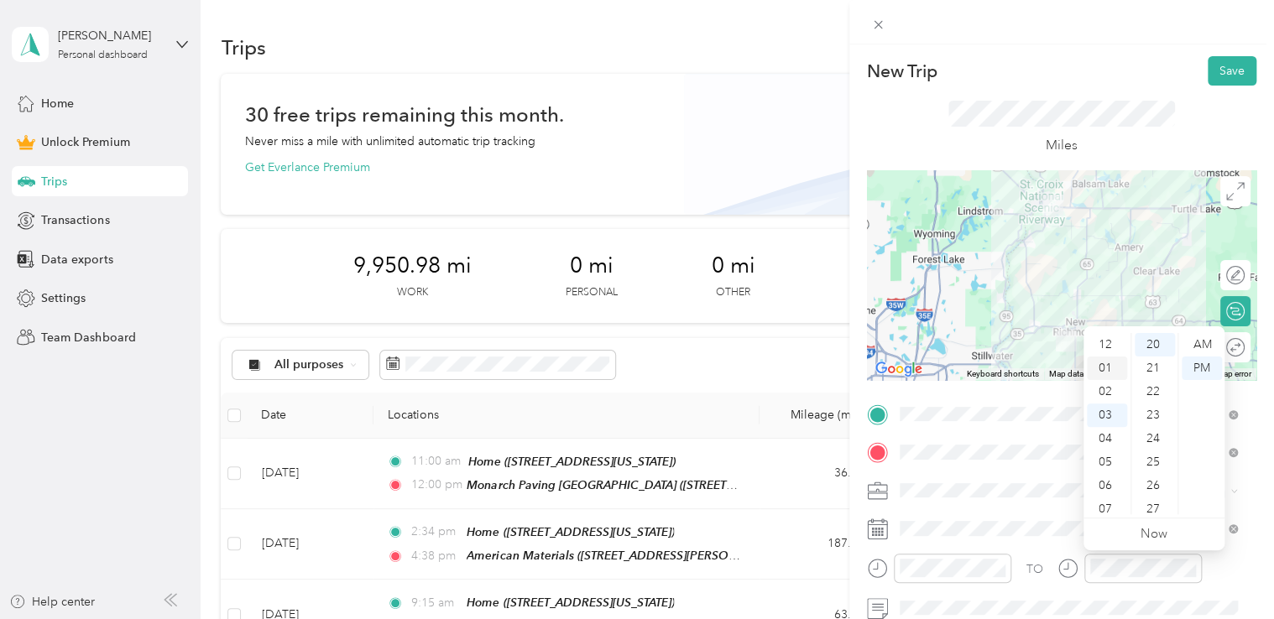
click at [1107, 364] on div "01" at bounding box center [1106, 368] width 40 height 23
click at [1107, 364] on div "02" at bounding box center [1106, 369] width 40 height 23
drag, startPoint x: 1107, startPoint y: 364, endPoint x: 1195, endPoint y: 367, distance: 87.3
click at [1195, 367] on div "PM" at bounding box center [1201, 368] width 40 height 23
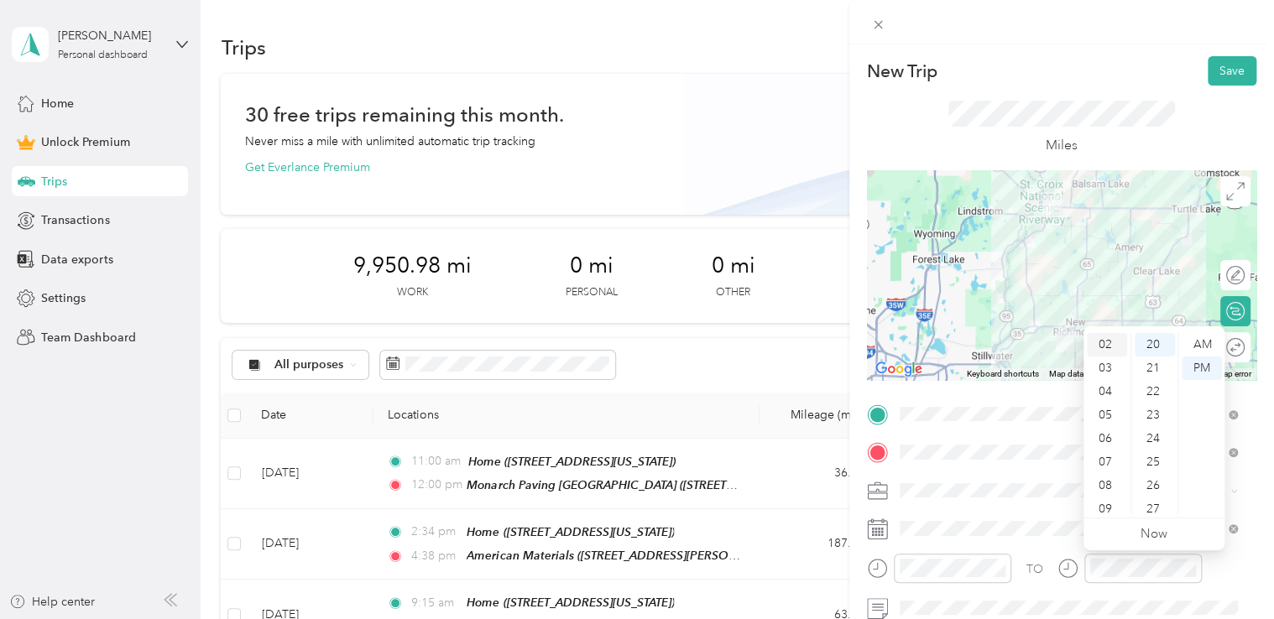
scroll to position [0, 0]
click at [1109, 362] on div "01" at bounding box center [1106, 368] width 40 height 23
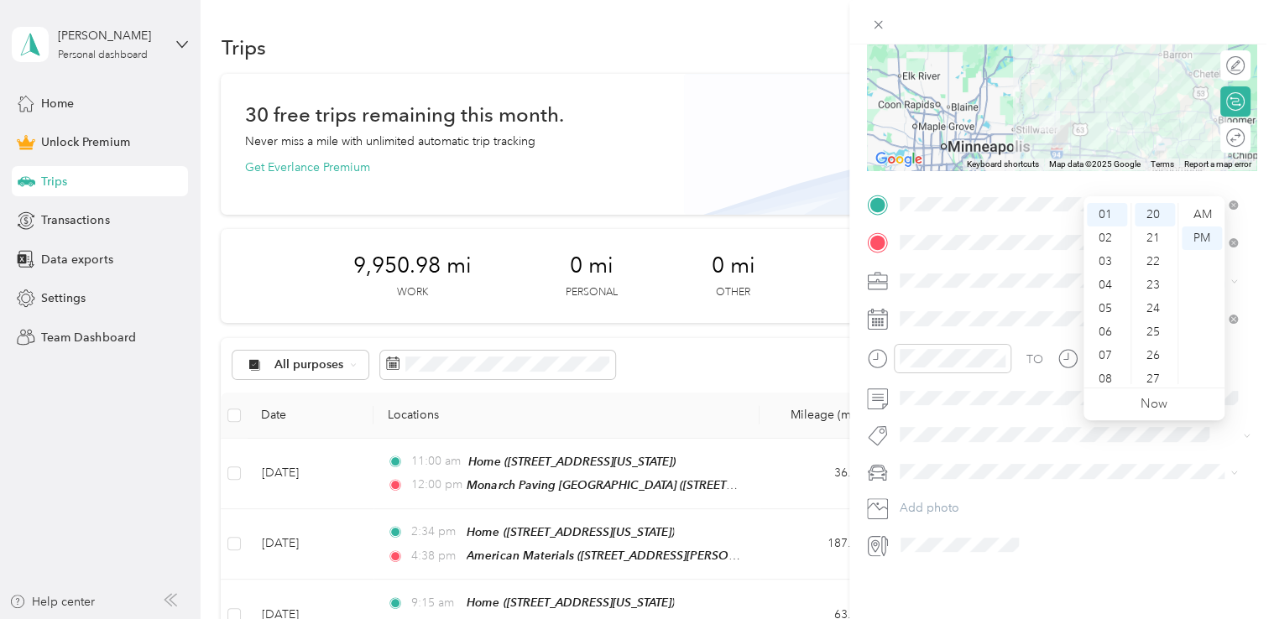
scroll to position [221, 0]
click at [938, 541] on span "Jeep Trailhawk" at bounding box center [944, 547] width 78 height 14
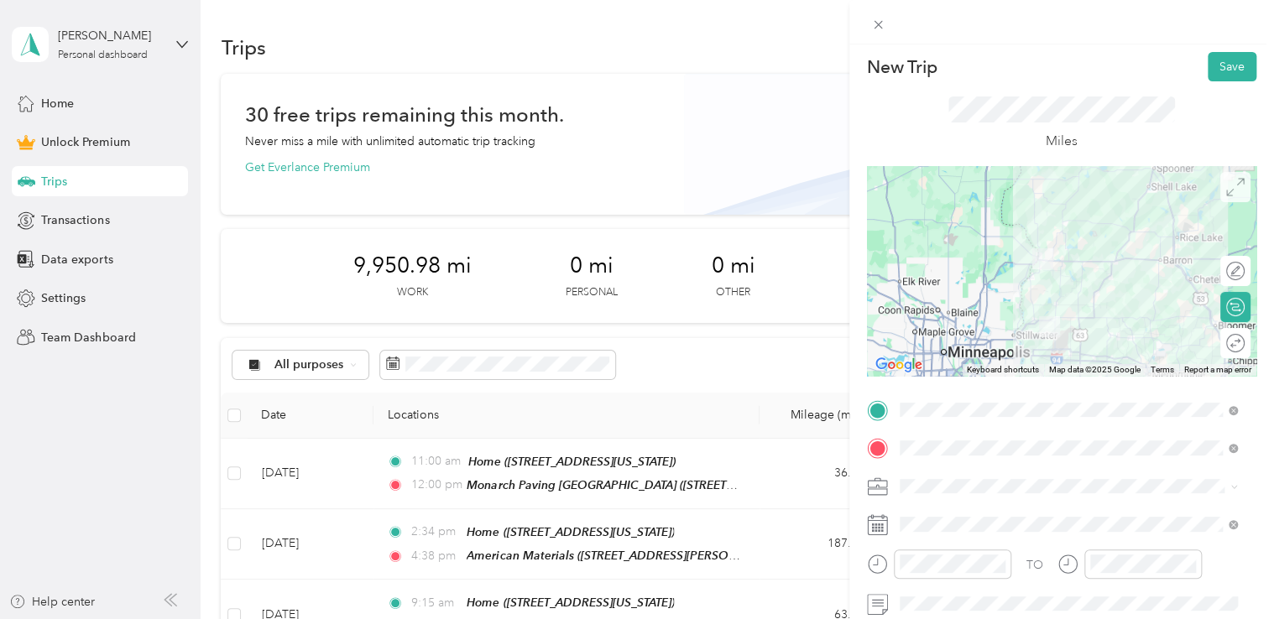
scroll to position [0, 0]
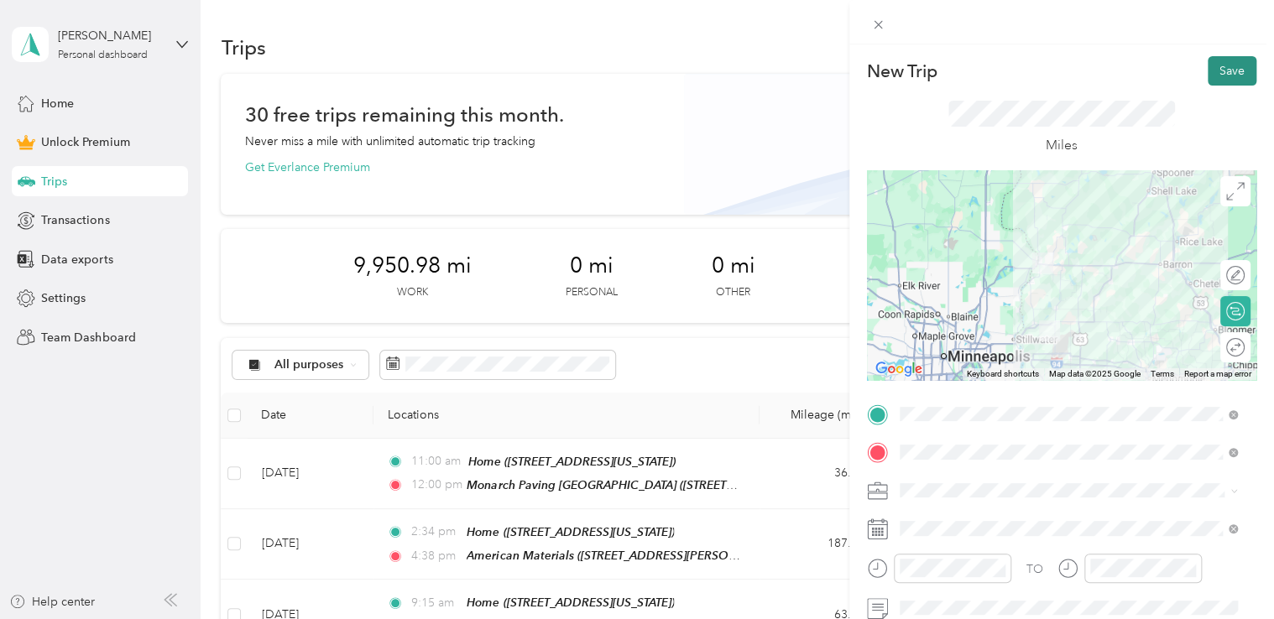
click at [1225, 70] on button "Save" at bounding box center [1231, 70] width 49 height 29
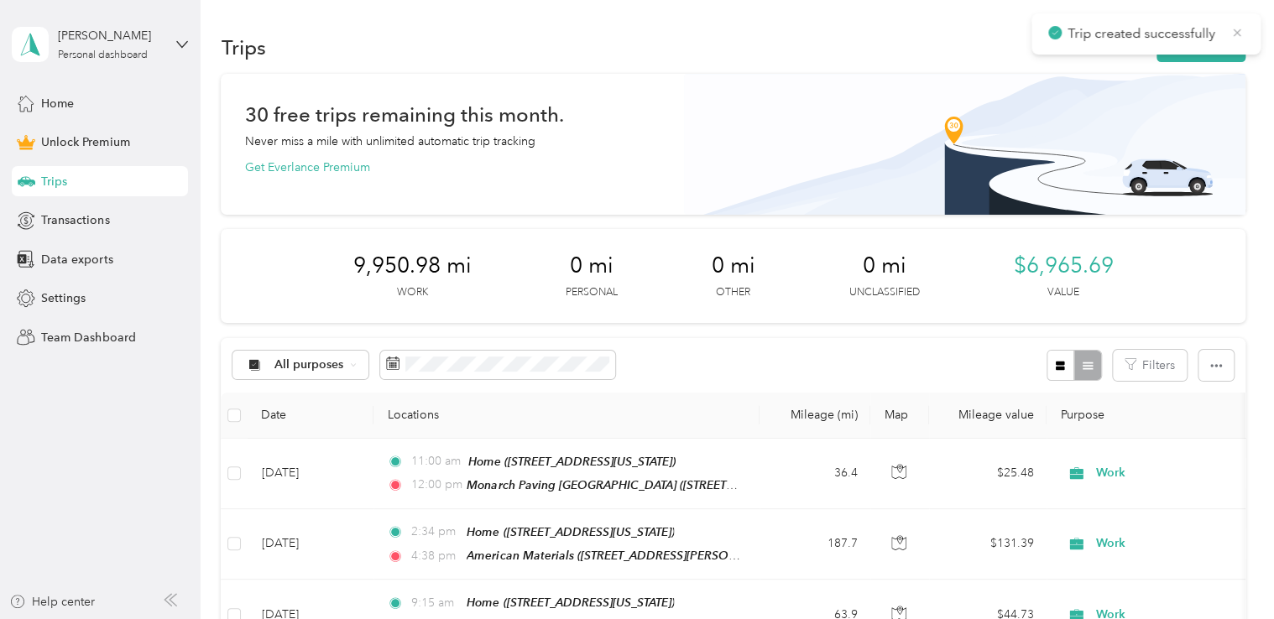
click at [1235, 31] on icon at bounding box center [1237, 33] width 8 height 8
click at [1208, 38] on button "New trip" at bounding box center [1200, 47] width 89 height 29
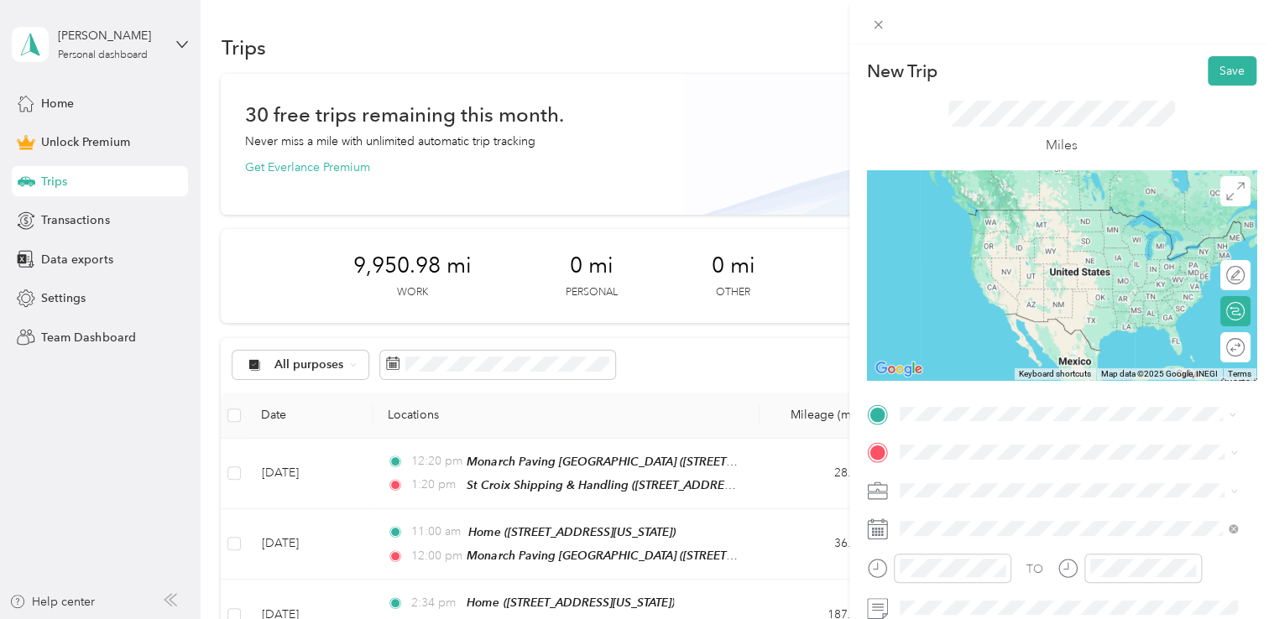
click at [1003, 225] on div "St Croix Shipping & Handling [STREET_ADDRESS][US_STATE]" at bounding box center [1080, 234] width 300 height 53
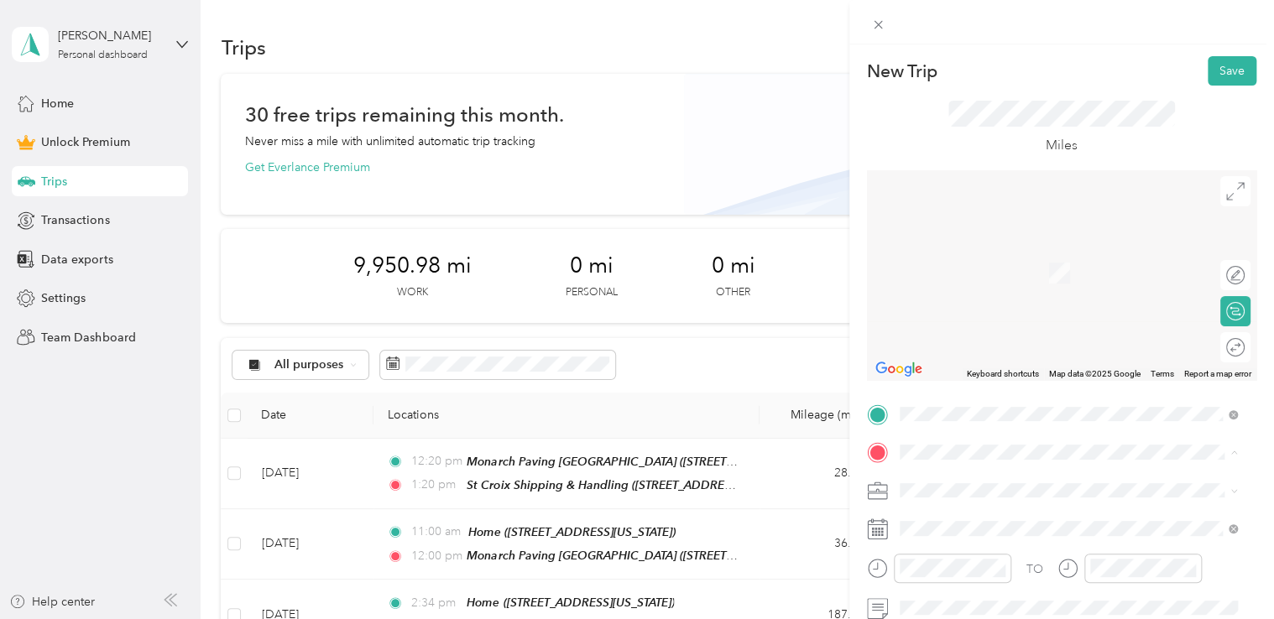
click at [993, 277] on span "[STREET_ADDRESS][US_STATE]" at bounding box center [1014, 273] width 168 height 14
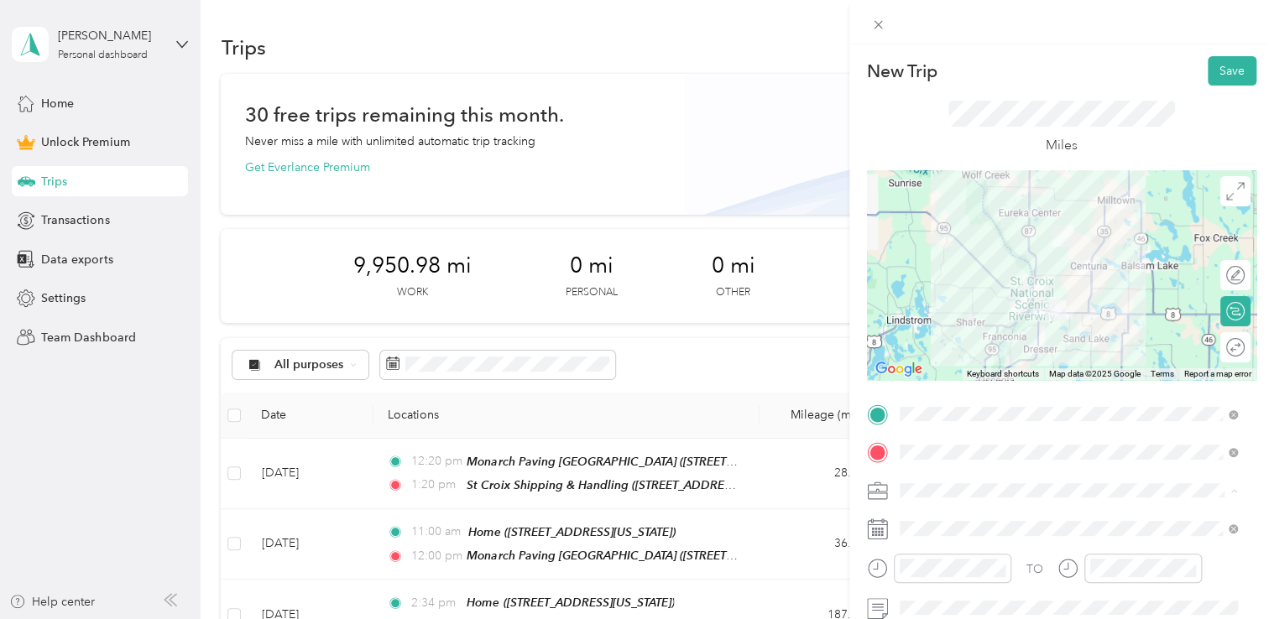
click at [930, 294] on ol "Work Personal Other Charity Medical Moving Commute" at bounding box center [1068, 373] width 350 height 206
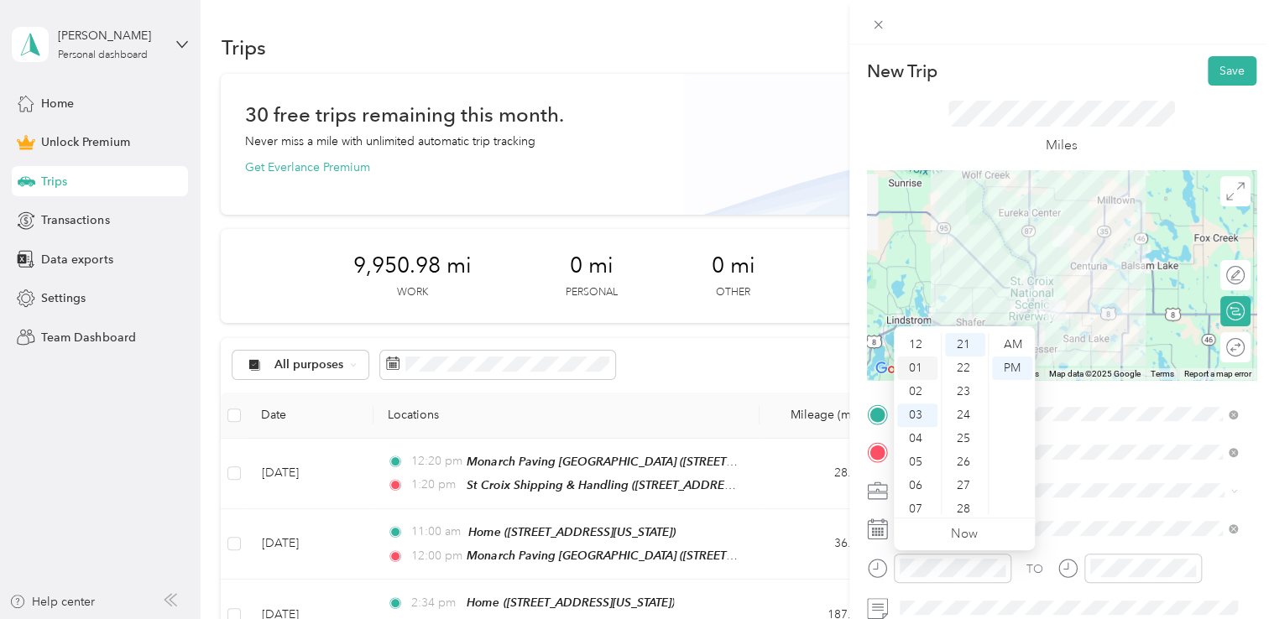
click at [914, 372] on div "01" at bounding box center [917, 368] width 40 height 23
click at [1017, 367] on div "PM" at bounding box center [1012, 368] width 40 height 23
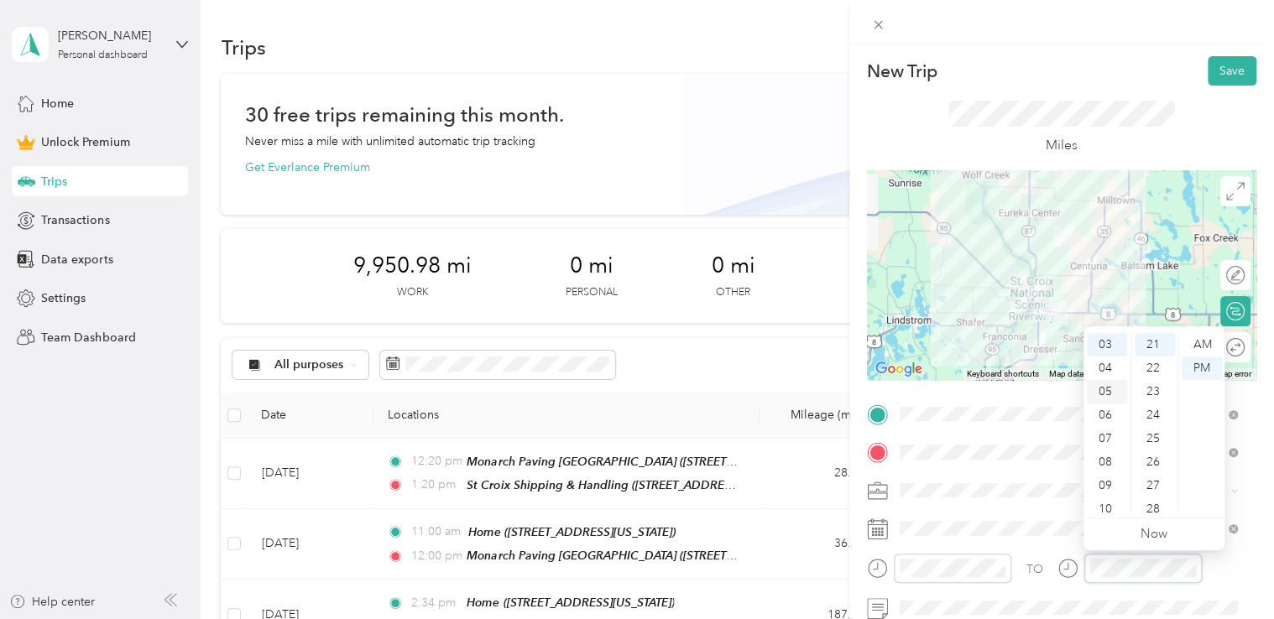
scroll to position [0, 0]
click at [1101, 369] on div "01" at bounding box center [1106, 368] width 40 height 23
click at [1146, 435] on div "46" at bounding box center [1154, 428] width 40 height 23
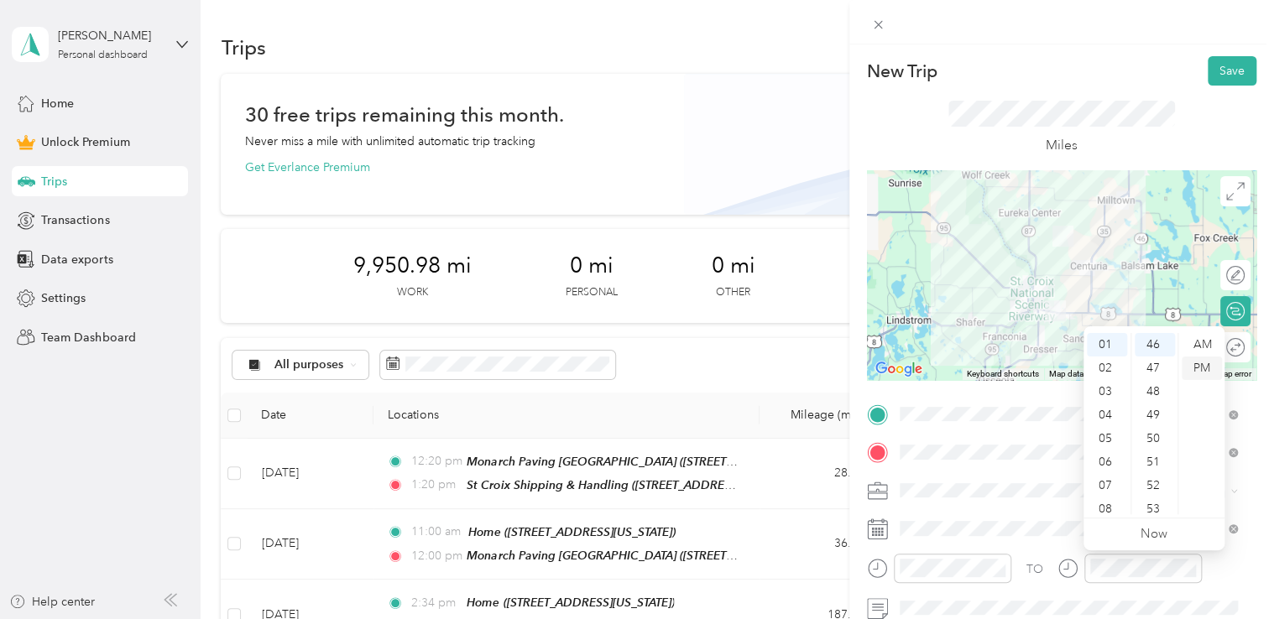
click at [1199, 367] on div "PM" at bounding box center [1201, 368] width 40 height 23
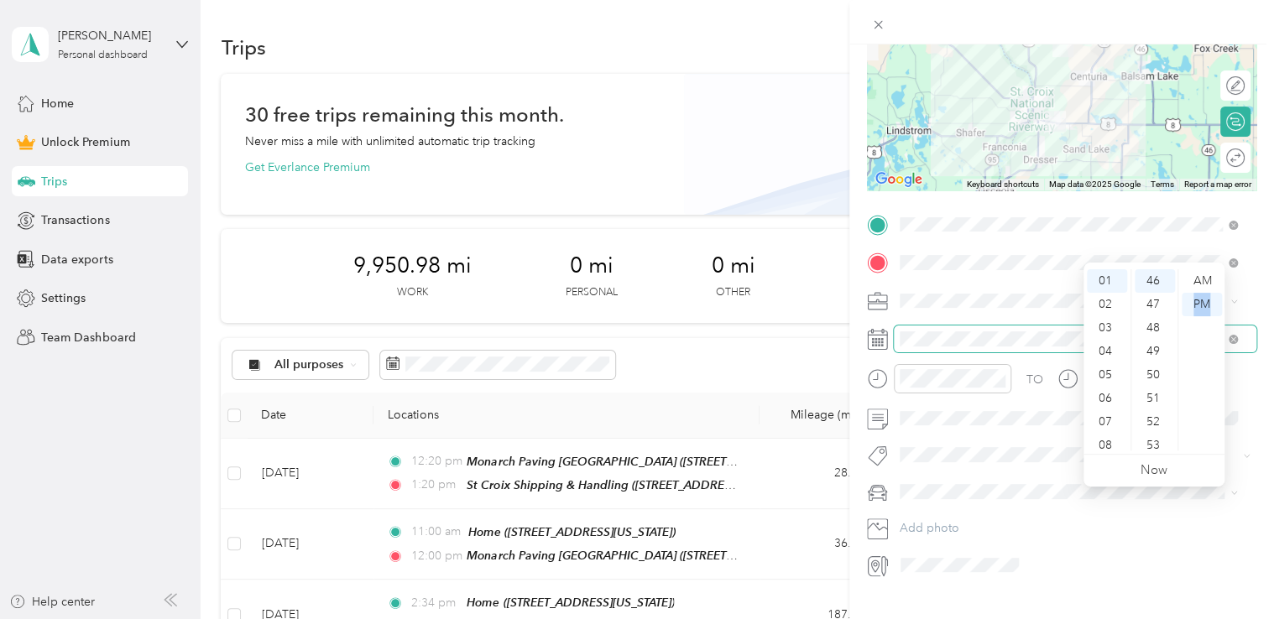
scroll to position [221, 0]
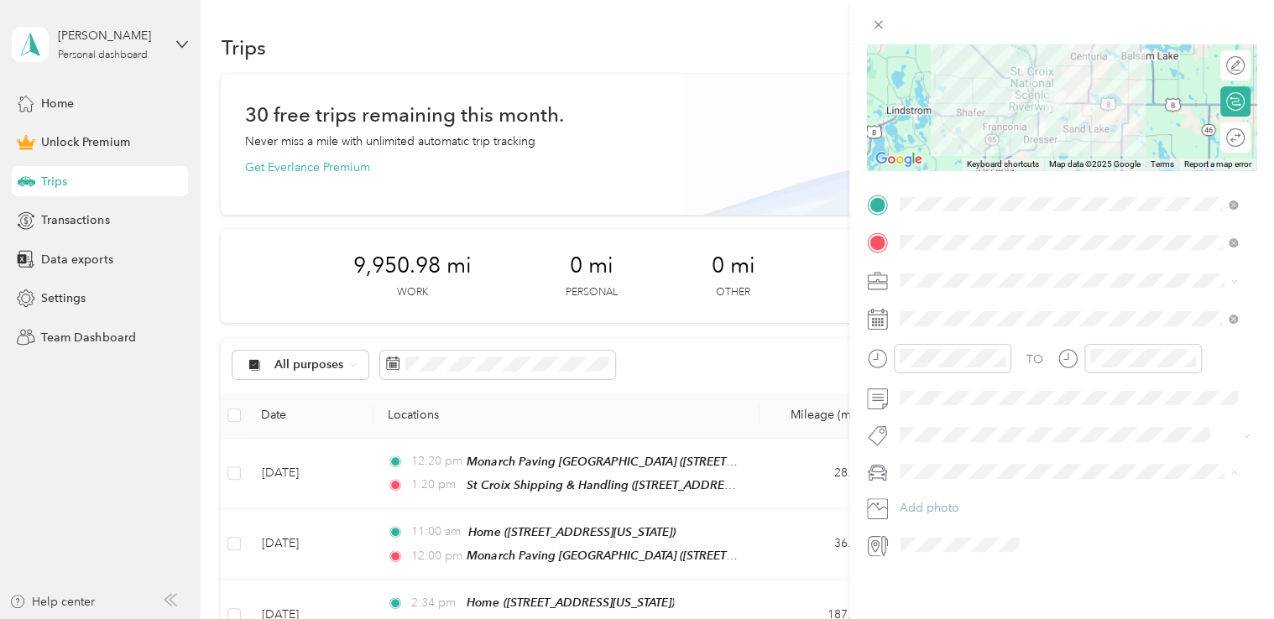
click at [937, 535] on li "Jeep Trailhawk" at bounding box center [1068, 547] width 350 height 29
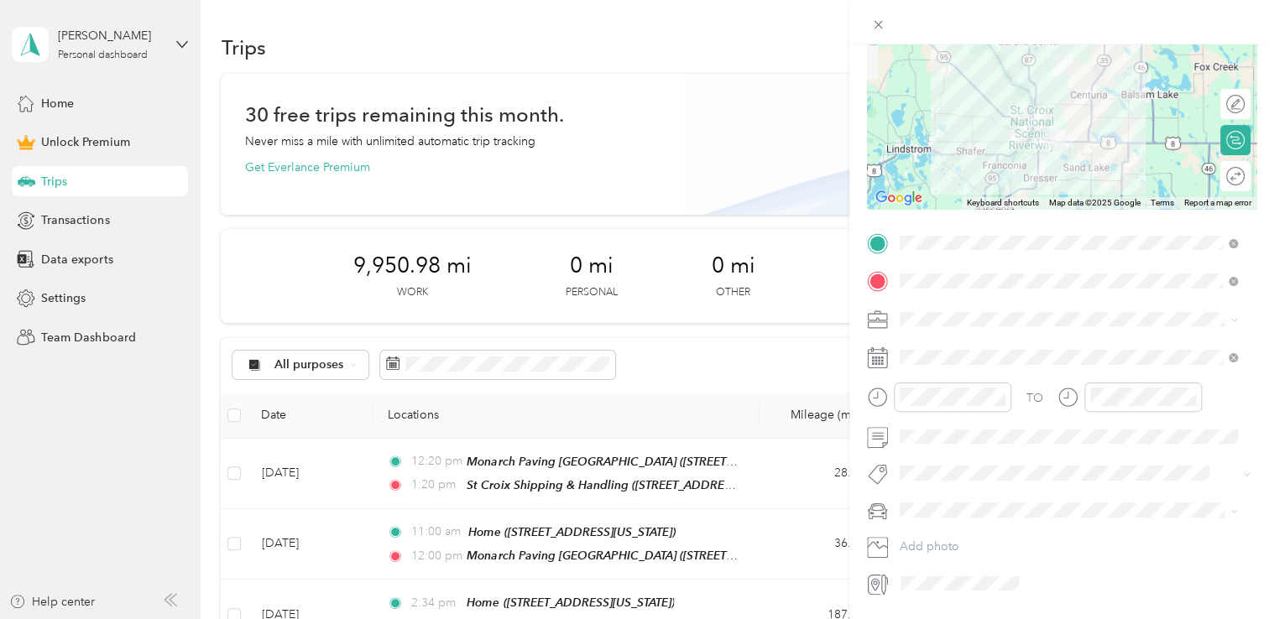
scroll to position [0, 0]
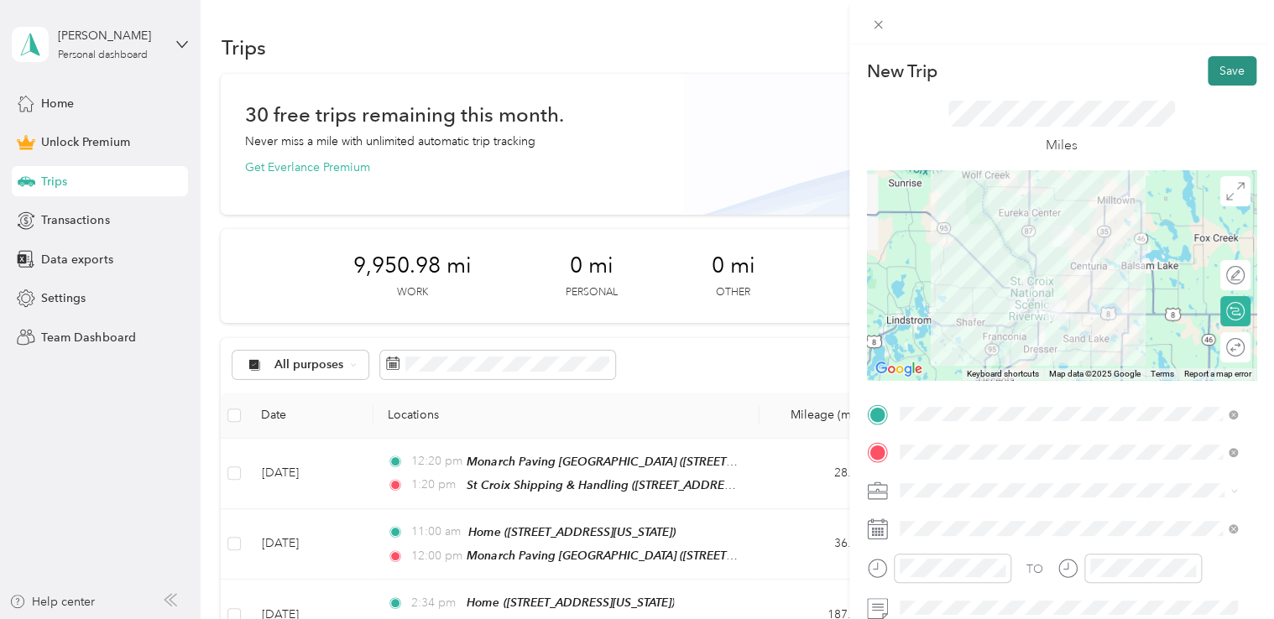
click at [1224, 56] on button "Save" at bounding box center [1231, 70] width 49 height 29
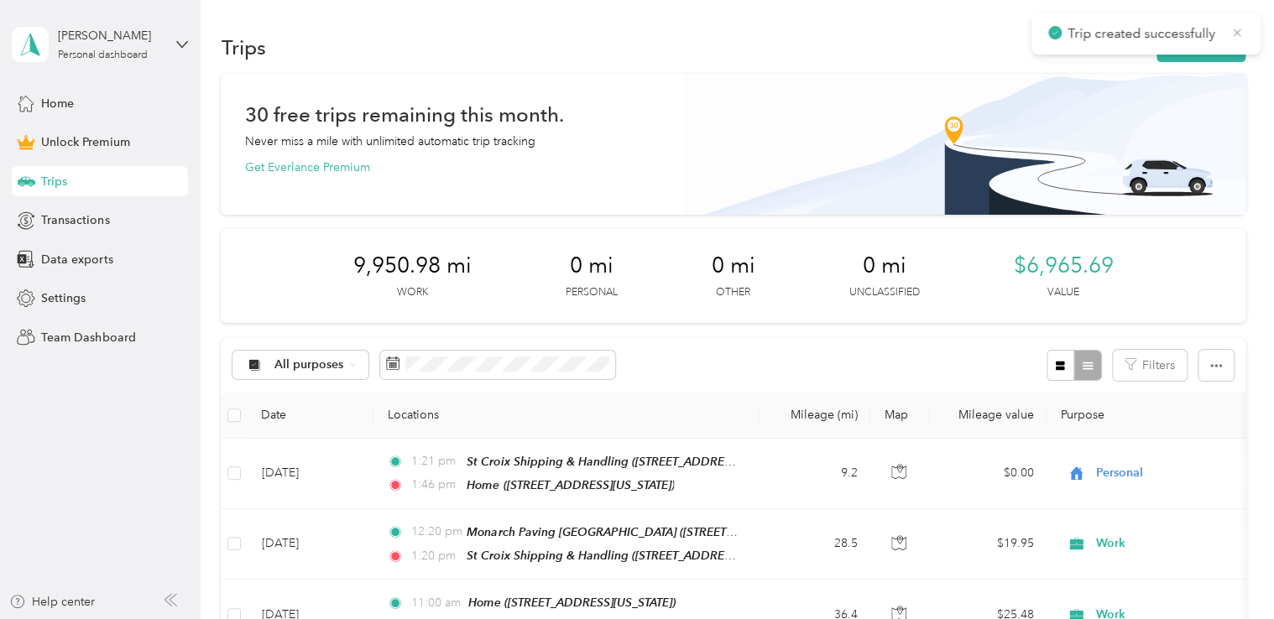
click at [1238, 32] on icon at bounding box center [1236, 32] width 13 height 15
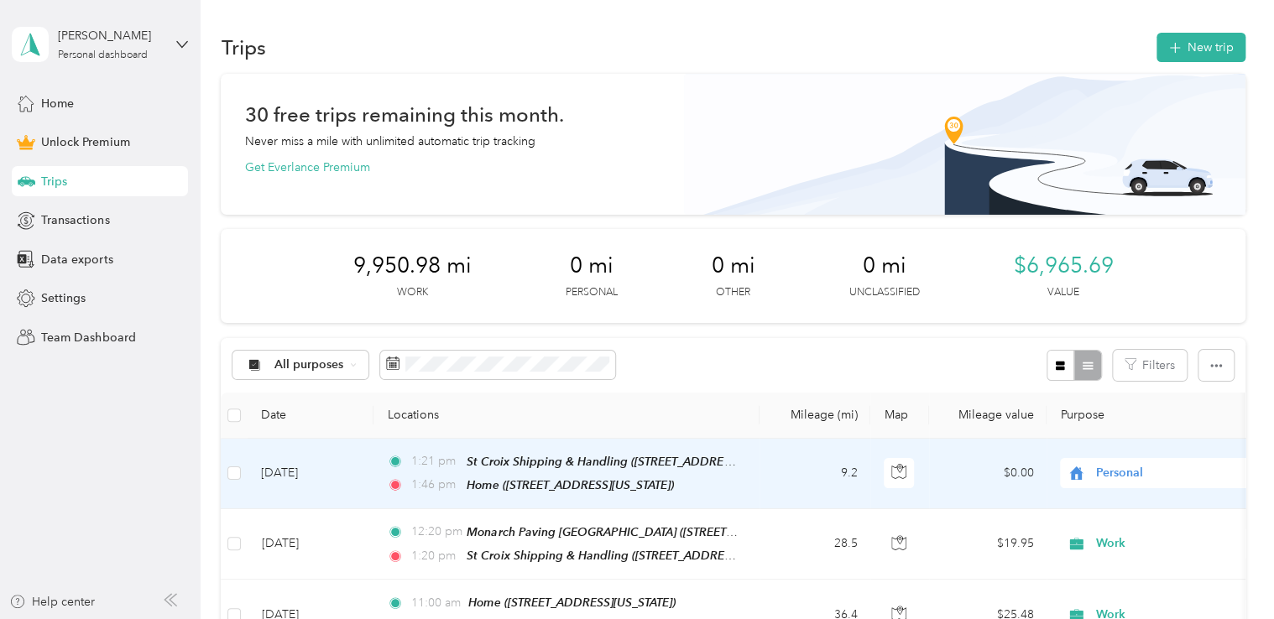
click at [1116, 475] on span "Personal" at bounding box center [1173, 473] width 154 height 18
click at [1128, 253] on li "Work" at bounding box center [1164, 264] width 208 height 29
